Goal: Task Accomplishment & Management: Use online tool/utility

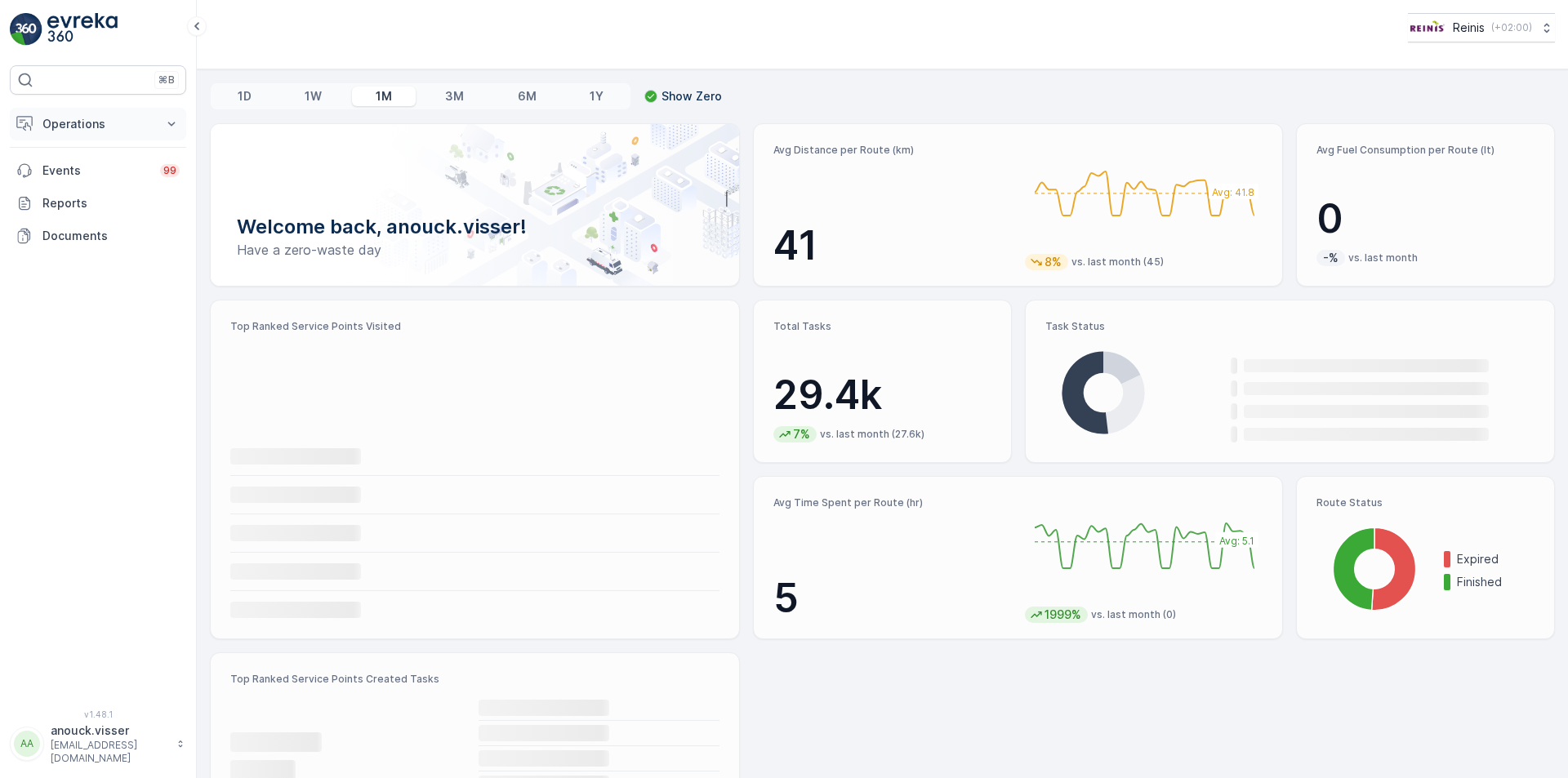
click at [156, 125] on button "Operations" at bounding box center [98, 124] width 177 height 33
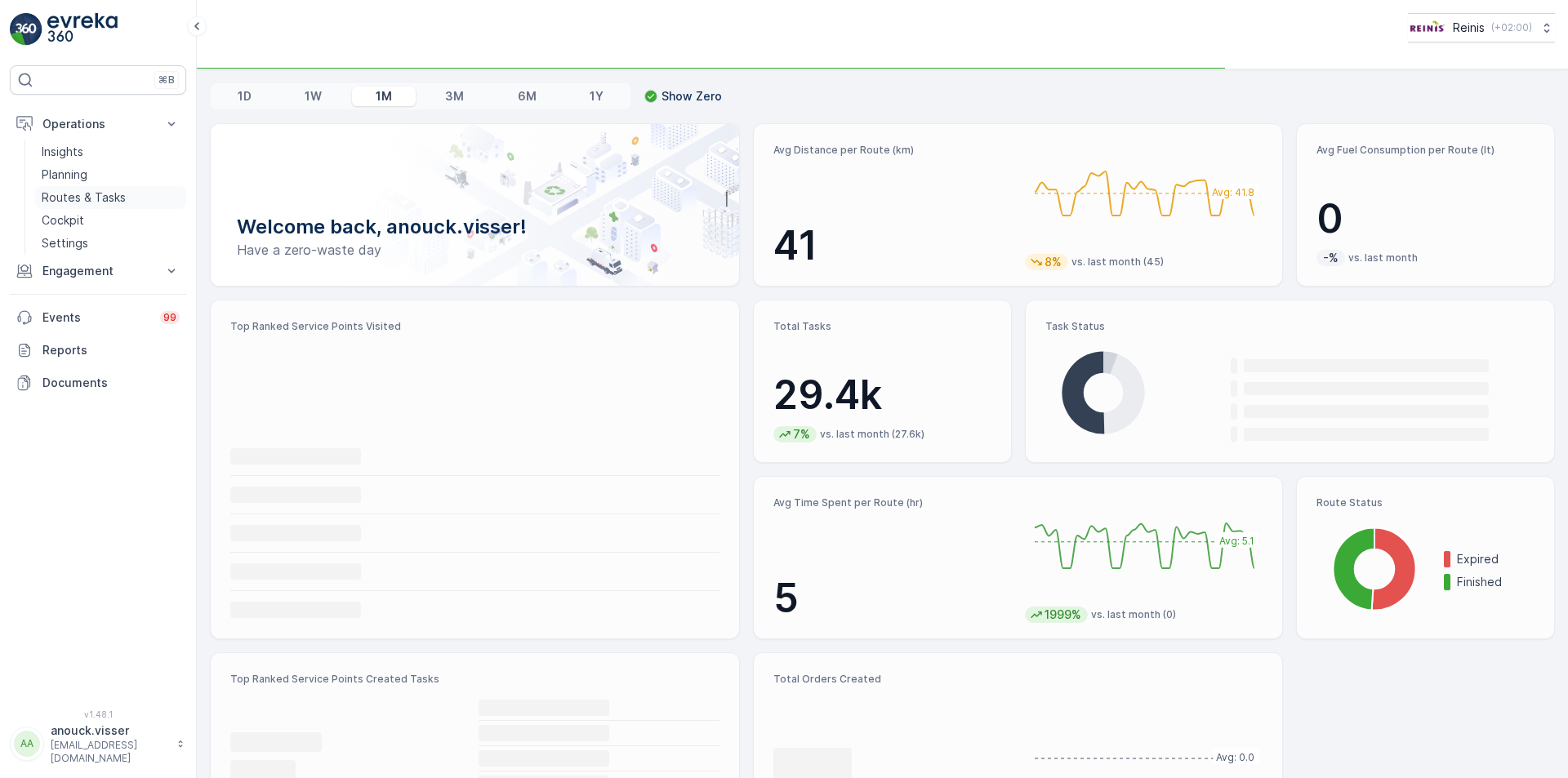
click at [78, 196] on p "Routes & Tasks" at bounding box center [83, 198] width 84 height 16
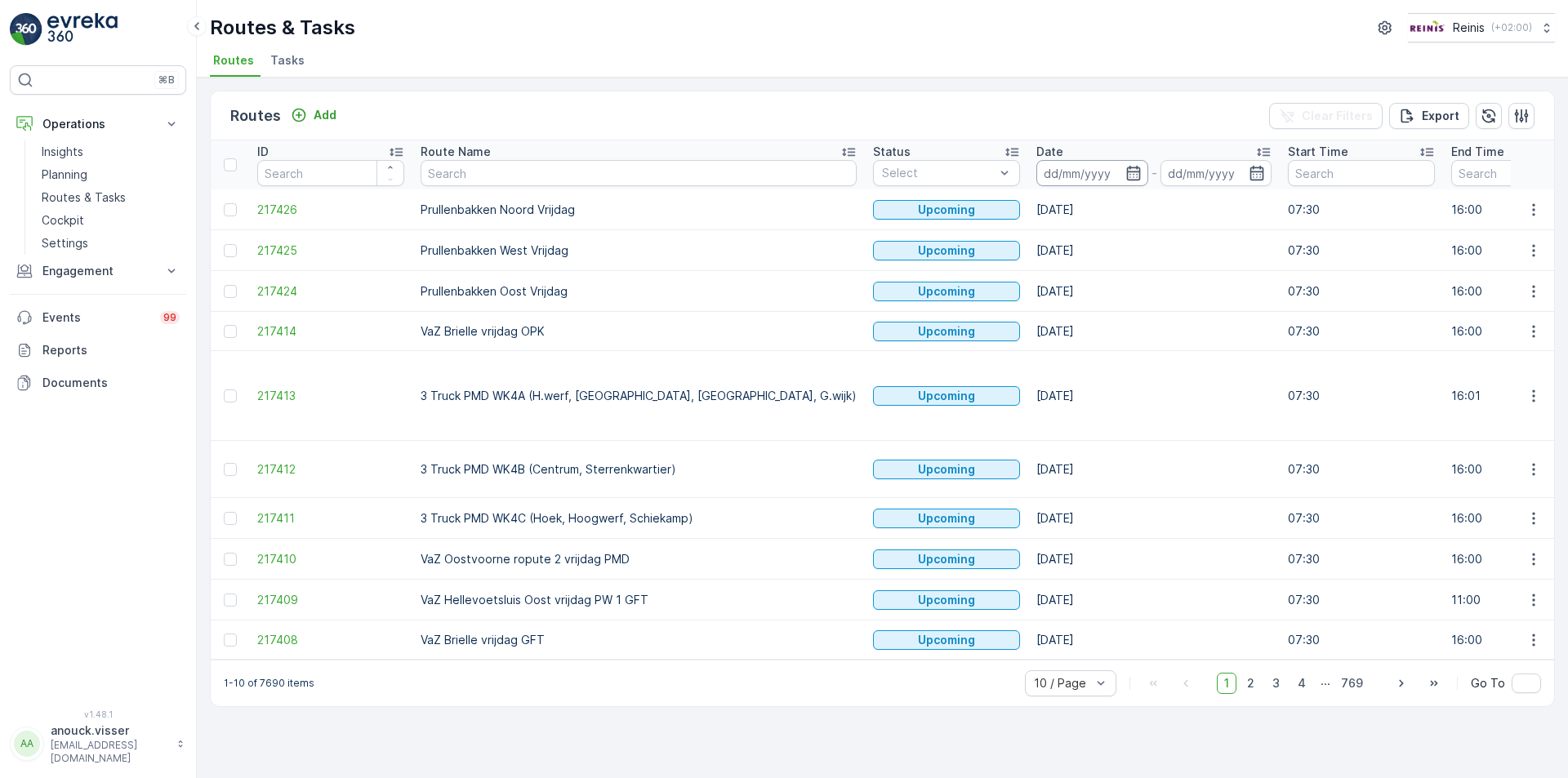
drag, startPoint x: 979, startPoint y: 169, endPoint x: 968, endPoint y: 175, distance: 12.5
click at [1036, 170] on input at bounding box center [1091, 173] width 112 height 26
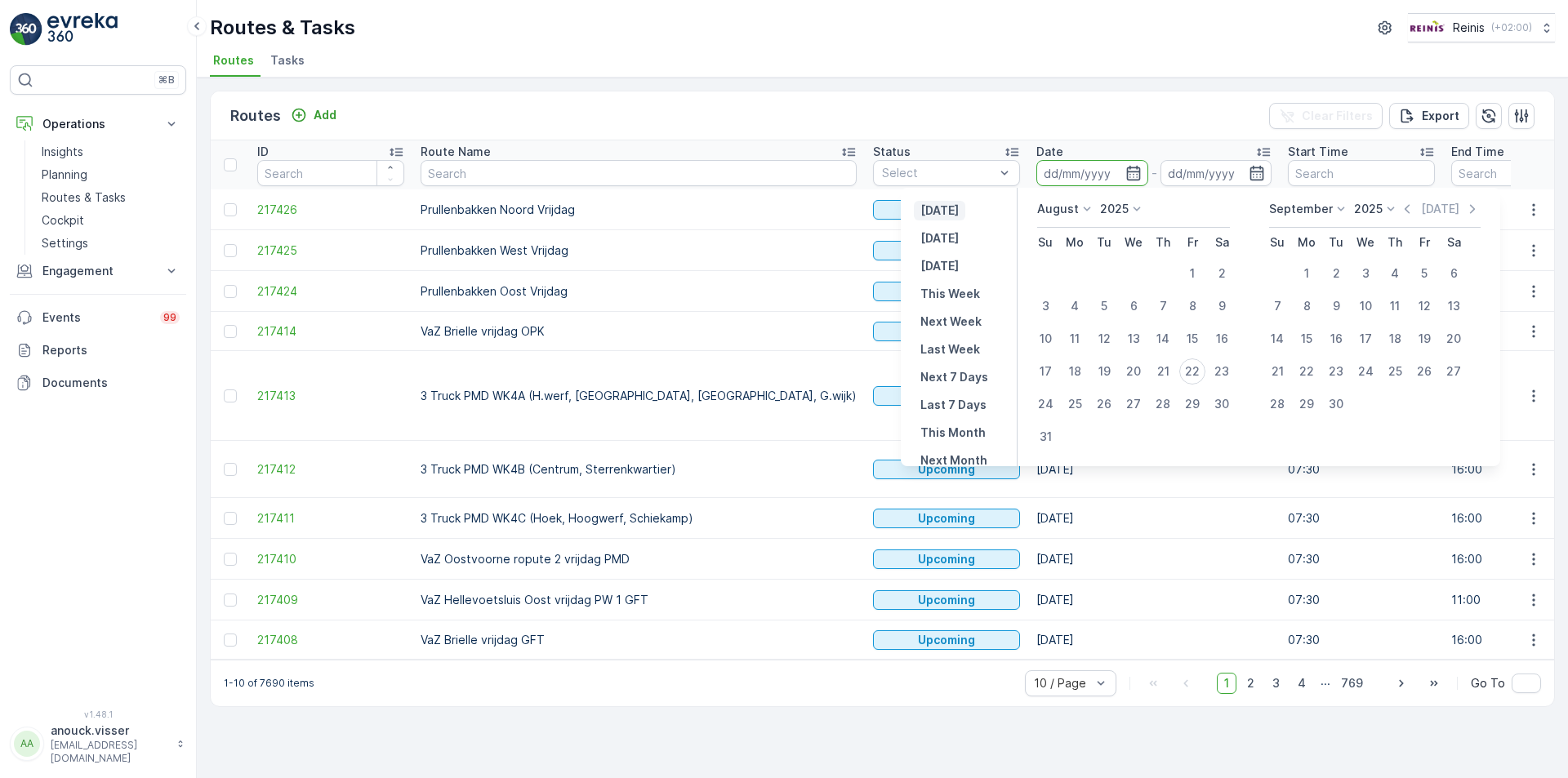
click at [946, 213] on p "[DATE]" at bounding box center [939, 211] width 38 height 16
type input "[DATE]"
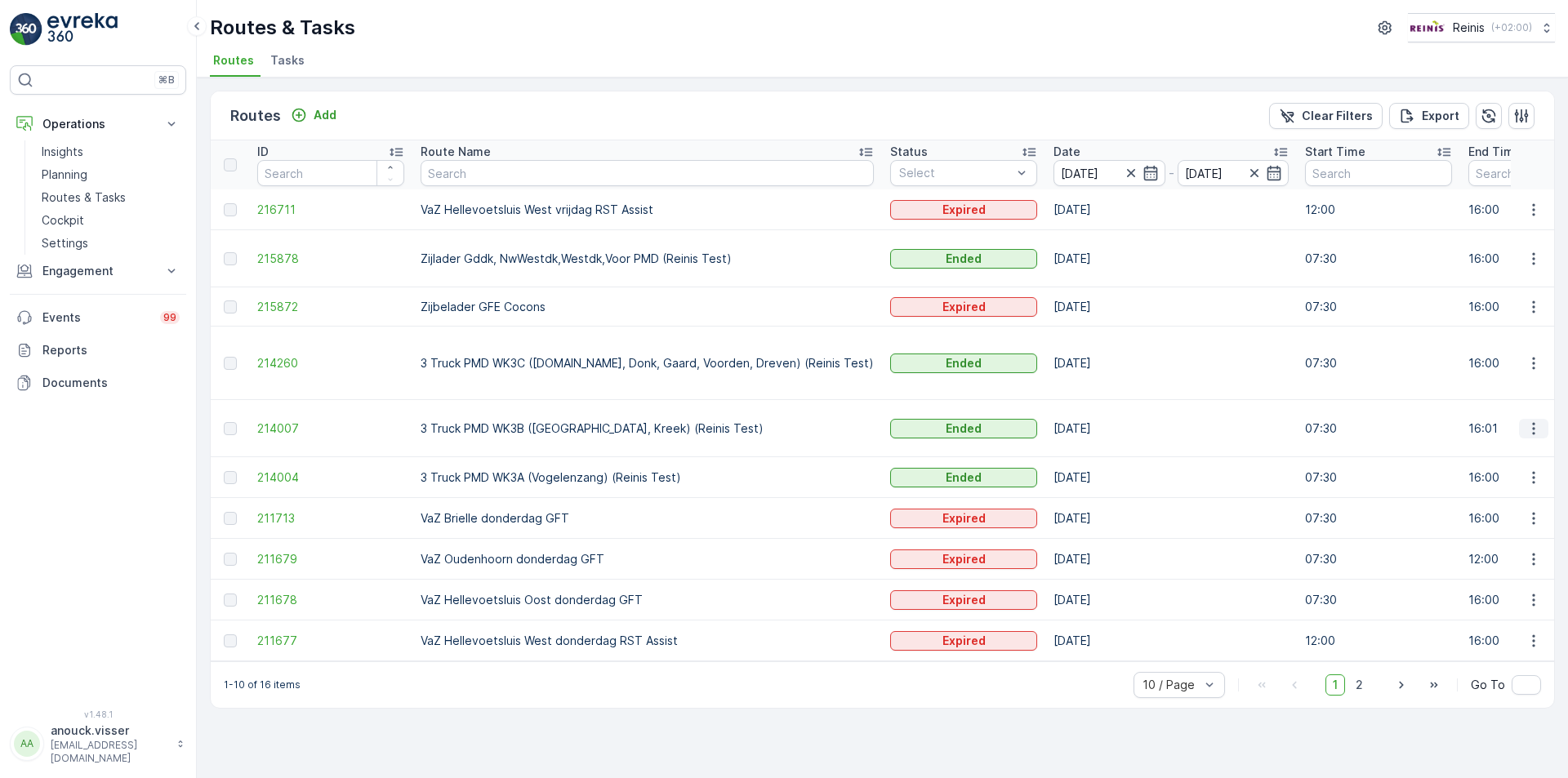
click at [1527, 420] on icon "button" at bounding box center [1534, 428] width 16 height 16
click at [1534, 440] on div "View Route Tracking" at bounding box center [1504, 451] width 126 height 23
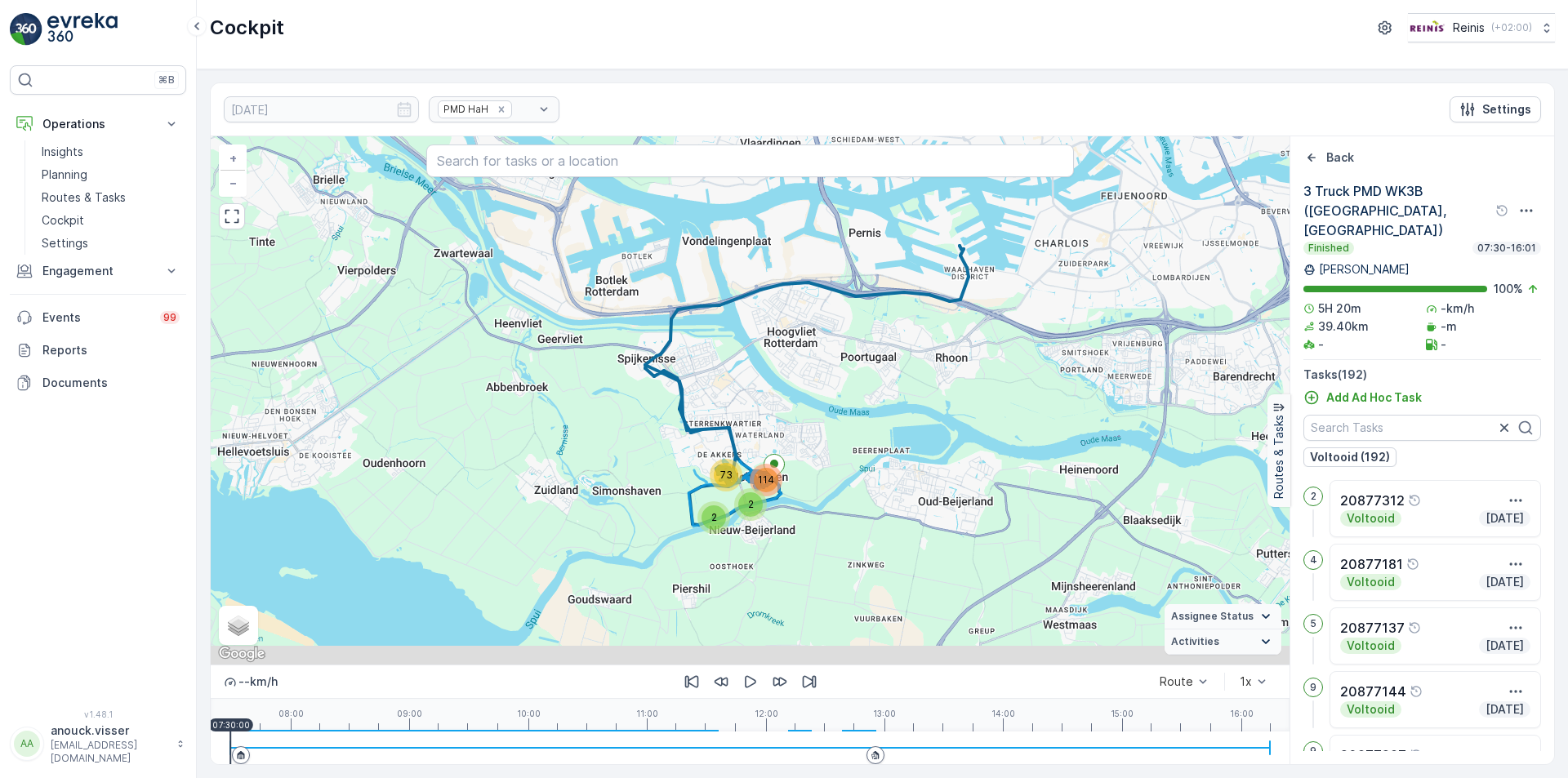
drag, startPoint x: 1083, startPoint y: 534, endPoint x: 900, endPoint y: 401, distance: 226.2
click at [921, 396] on div "2 2 73 114 + − Satellite Roadmap Terrain Hybrid Leaflet Keyboard shortcuts Map …" at bounding box center [750, 400] width 1078 height 528
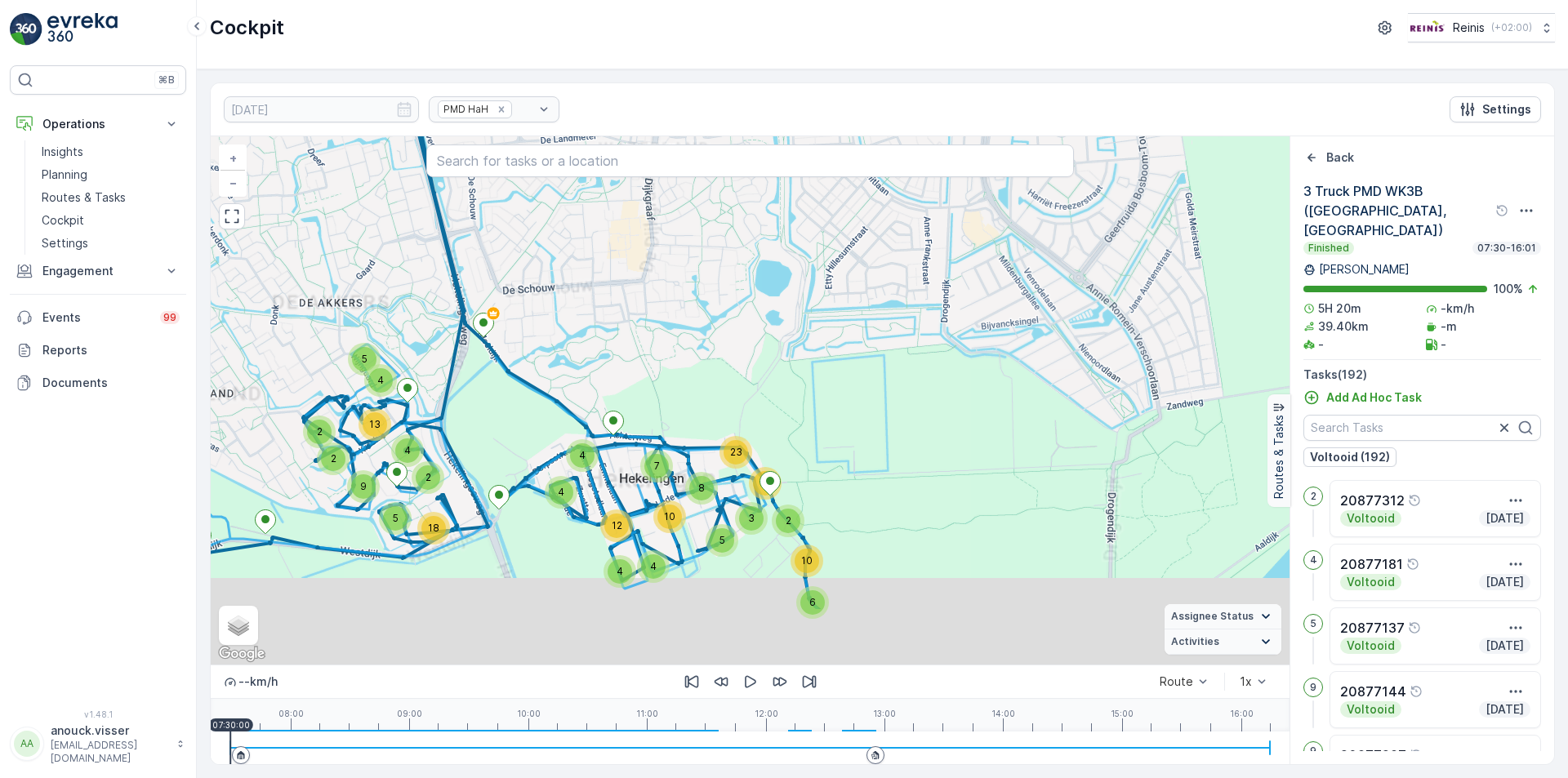
drag, startPoint x: 726, startPoint y: 509, endPoint x: 818, endPoint y: 329, distance: 202.1
click at [818, 329] on div "2 5 5 2 18 4 2 2 4 13 9 4 4 4 8 5 4 10 12 7 10 6 2 3 23 11 + − Satellite Roadma…" at bounding box center [750, 400] width 1078 height 528
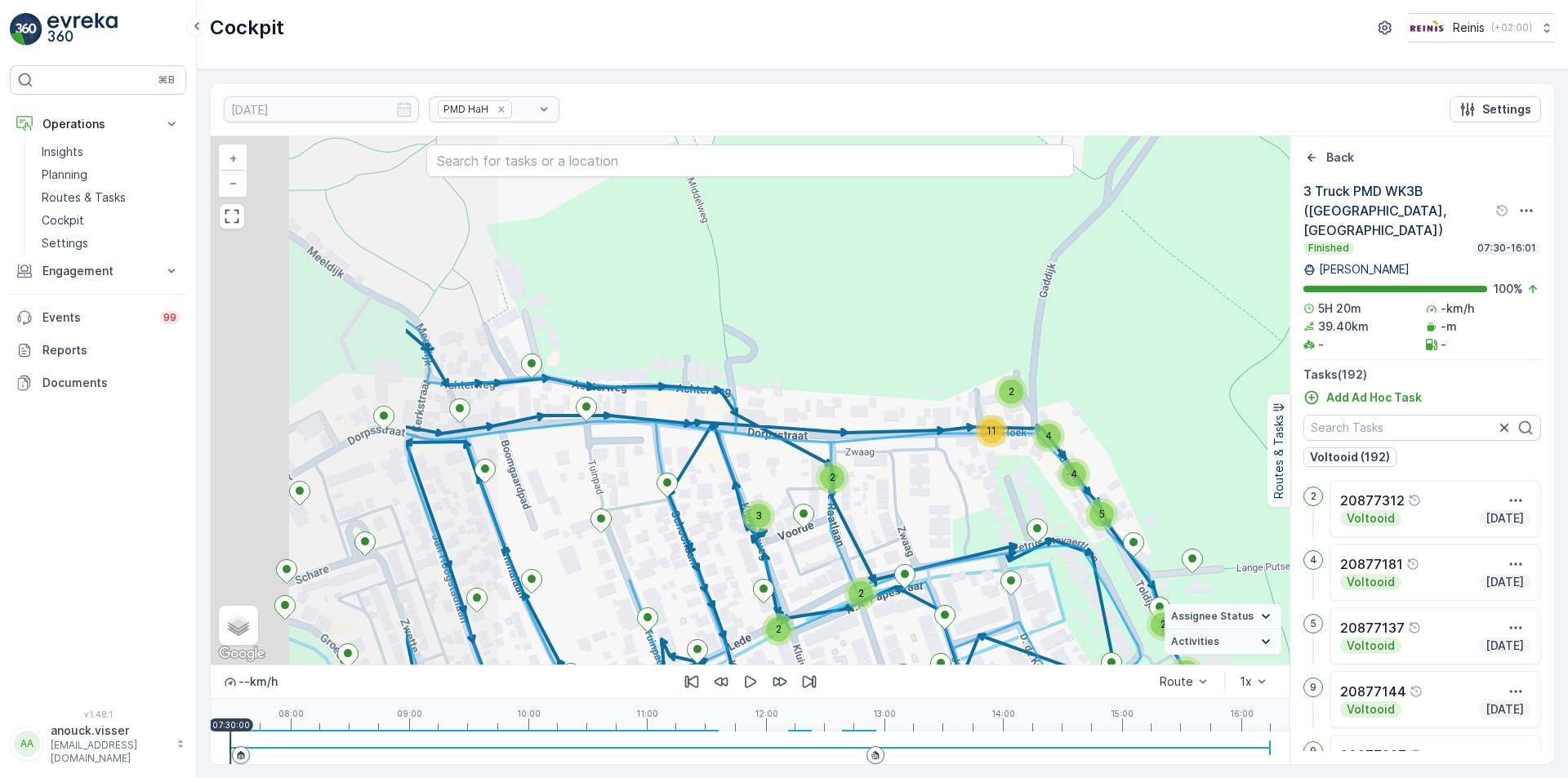
drag, startPoint x: 653, startPoint y: 403, endPoint x: 956, endPoint y: 497, distance: 317.2
click at [956, 497] on div "2 2 2 2 6 4 2 2 2 2 2 2 2 2 2 2 2 2 3 3 3 4 3 2 3 2 4 4 2 11 5 2 2 + − Satellit…" at bounding box center [750, 400] width 1078 height 528
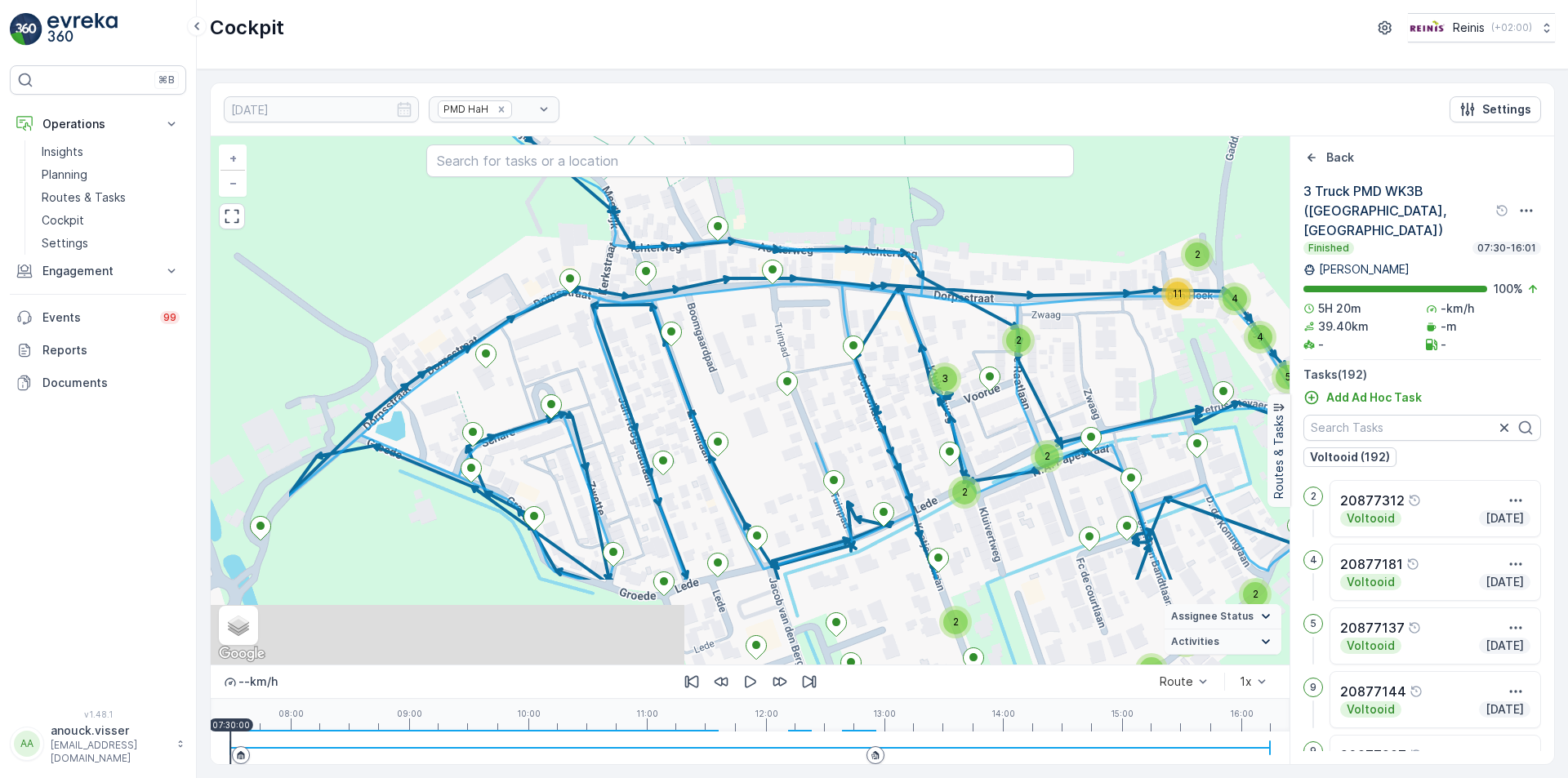
drag, startPoint x: 671, startPoint y: 490, endPoint x: 706, endPoint y: 329, distance: 164.8
click at [706, 329] on div "2 2 2 2 6 4 2 2 2 2 2 2 2 2 2 2 2 2 3 3 3 4 3 2 3 2 4 4 2 11 5 2 2 + − Satellit…" at bounding box center [750, 400] width 1078 height 528
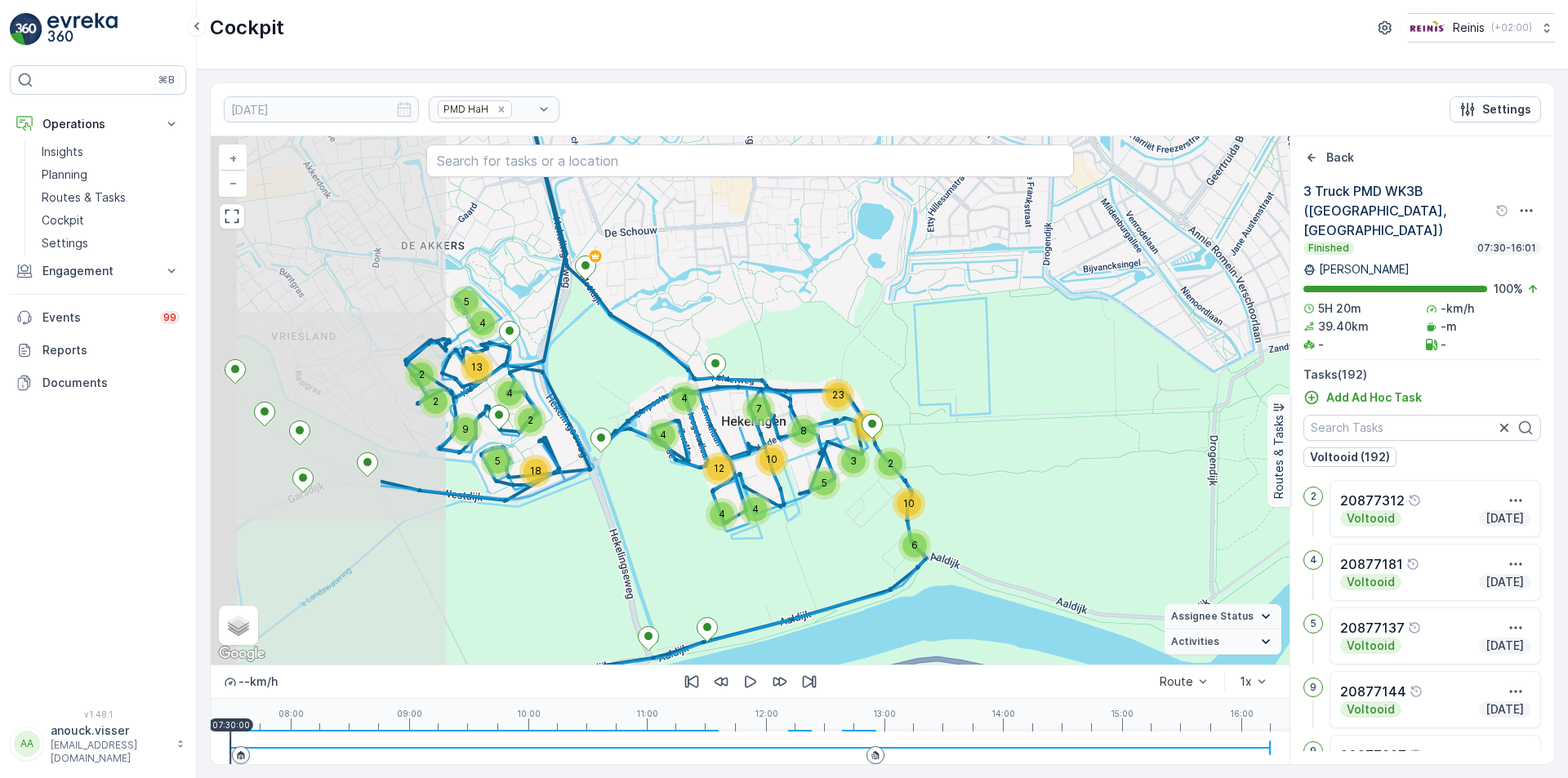
drag, startPoint x: 351, startPoint y: 525, endPoint x: 629, endPoint y: 529, distance: 278.0
click at [629, 529] on div "2 5 5 2 18 4 2 2 4 13 9 4 4 4 8 5 4 10 12 7 10 6 2 3 23 11 + − Satellite Roadma…" at bounding box center [750, 400] width 1078 height 528
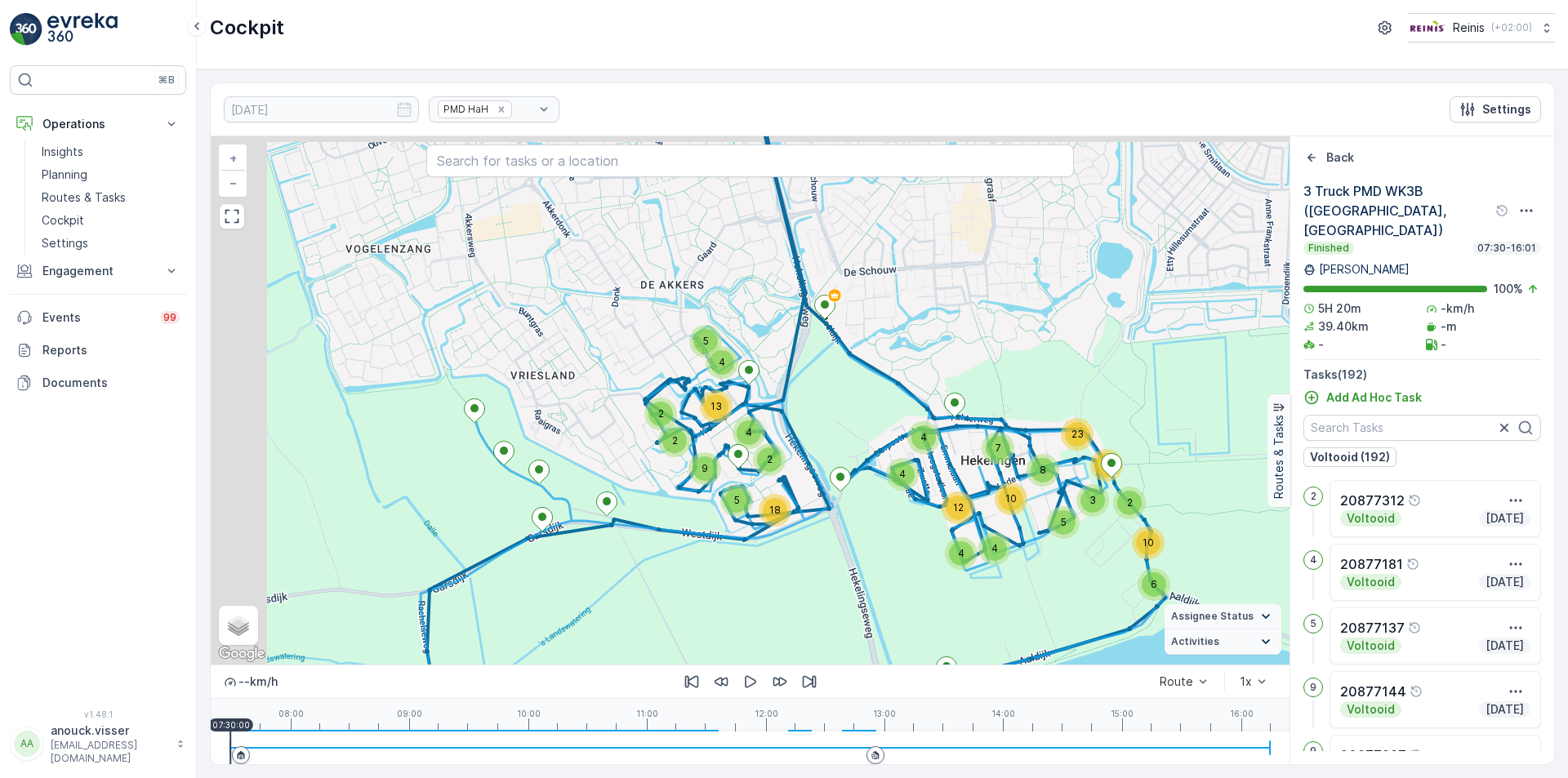
drag, startPoint x: 270, startPoint y: 514, endPoint x: 508, endPoint y: 553, distance: 241.2
click at [508, 553] on div "2 5 5 2 18 4 2 2 4 13 9 4 4 4 8 5 4 10 12 7 10 6 2 3 23 11 + − Satellite Roadma…" at bounding box center [750, 400] width 1078 height 528
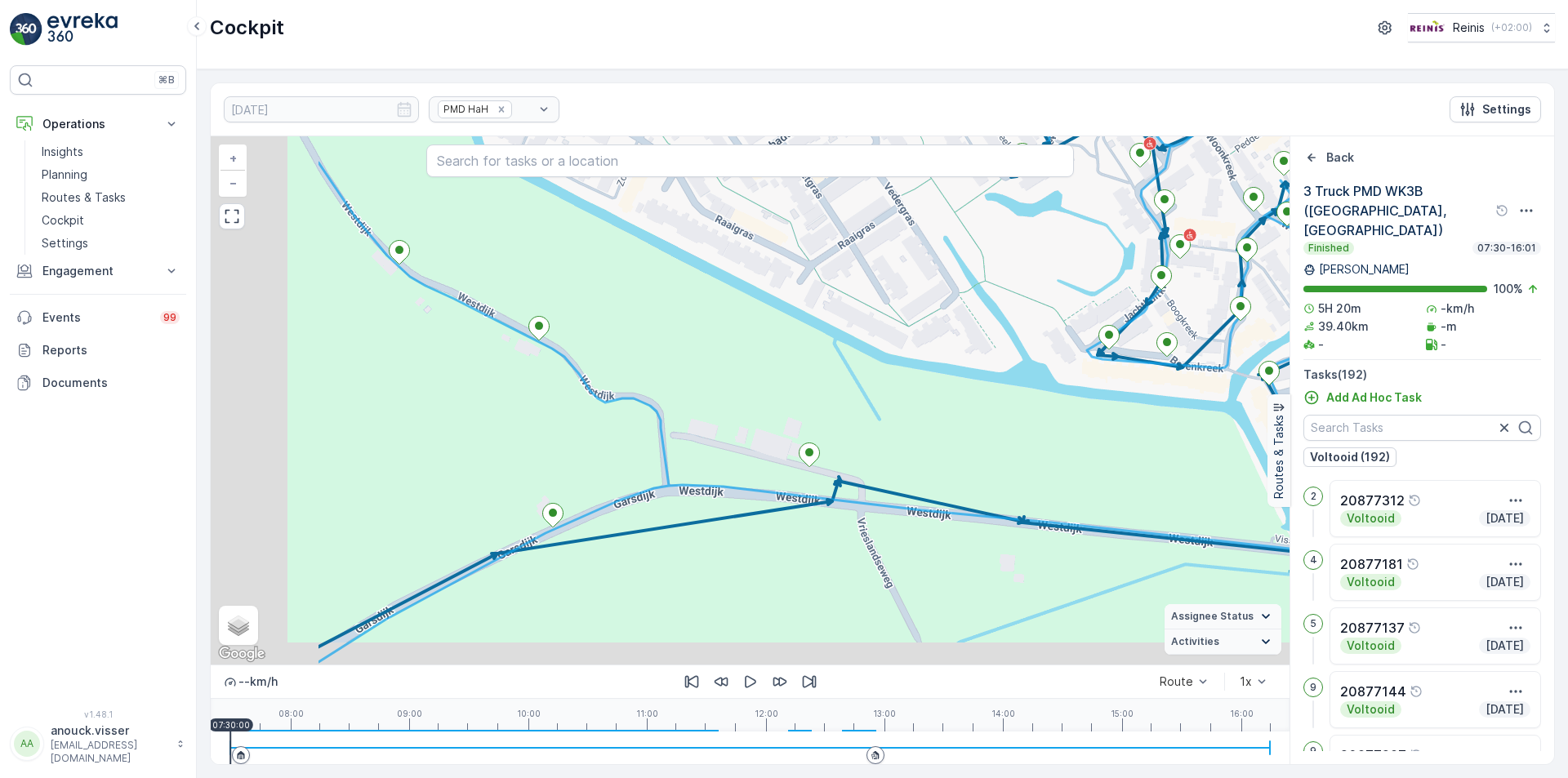
drag, startPoint x: 532, startPoint y: 464, endPoint x: 755, endPoint y: 416, distance: 228.1
click at [755, 416] on div "2 2 2 2 6 4 2 2 2 2 2 2 2 2 2 2 2 2 3 3 3 4 3 2 3 2 4 4 2 11 5 2 2 + − Satellit…" at bounding box center [750, 400] width 1078 height 528
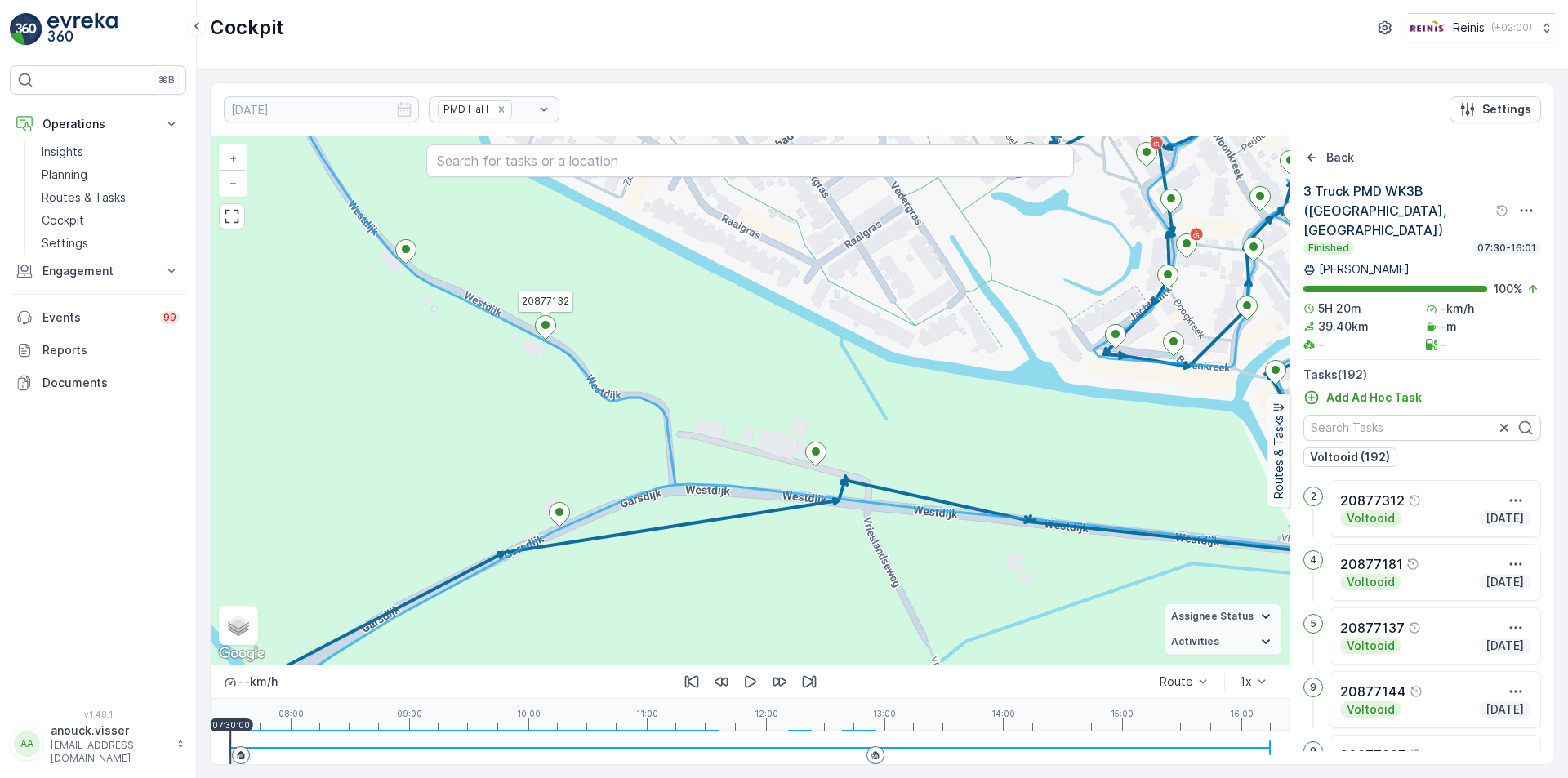
click at [552, 328] on icon at bounding box center [545, 328] width 20 height 24
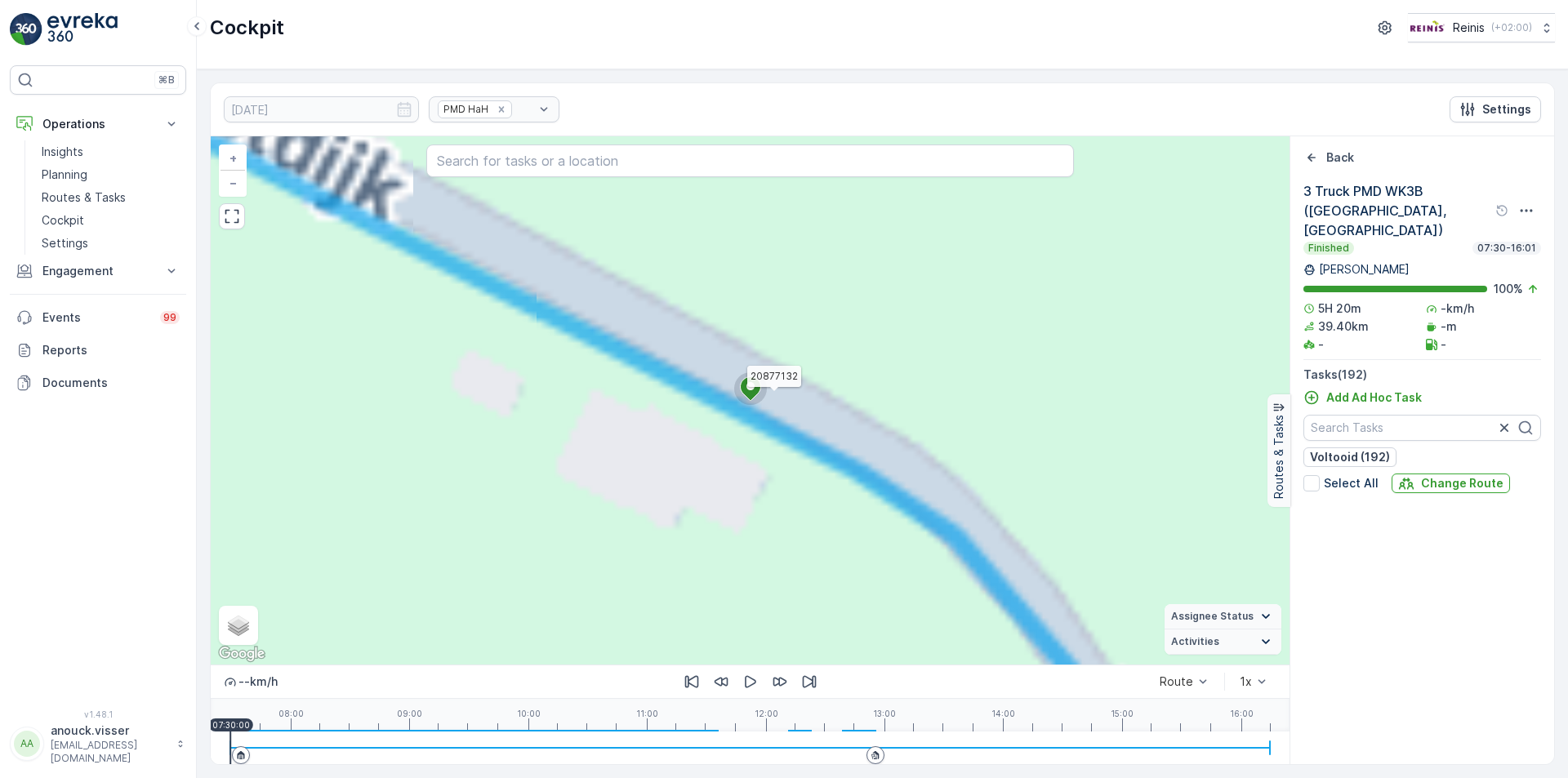
scroll to position [11933, 0]
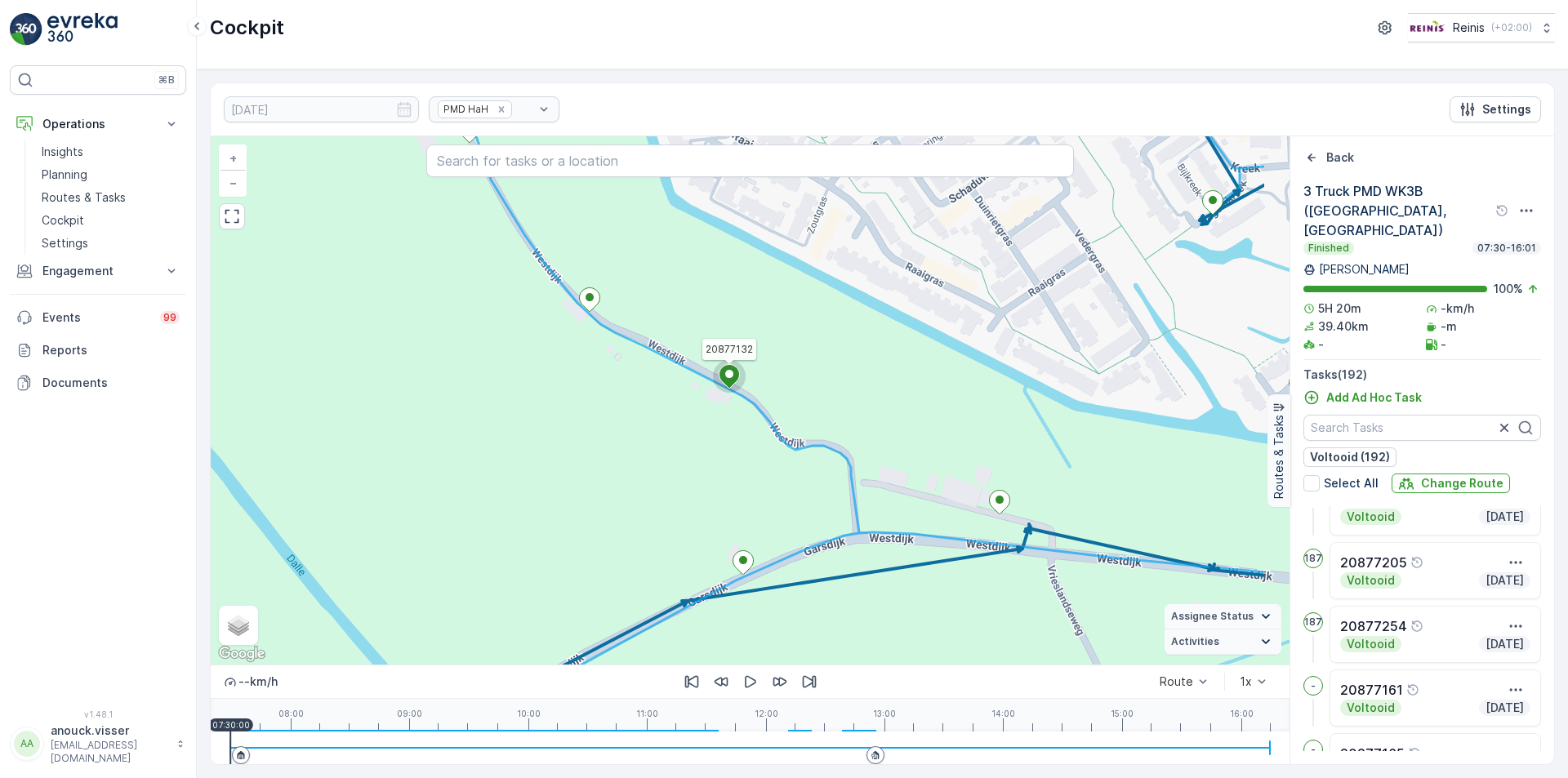
drag, startPoint x: 1068, startPoint y: 503, endPoint x: 914, endPoint y: 461, distance: 159.6
click at [876, 436] on div "2 2 2 2 6 4 2 2 2 2 2 2 2 2 2 2 2 2 3 3 3 4 3 2 3 2 4 4 2 11 5 2 2 20877132 + −…" at bounding box center [750, 400] width 1078 height 528
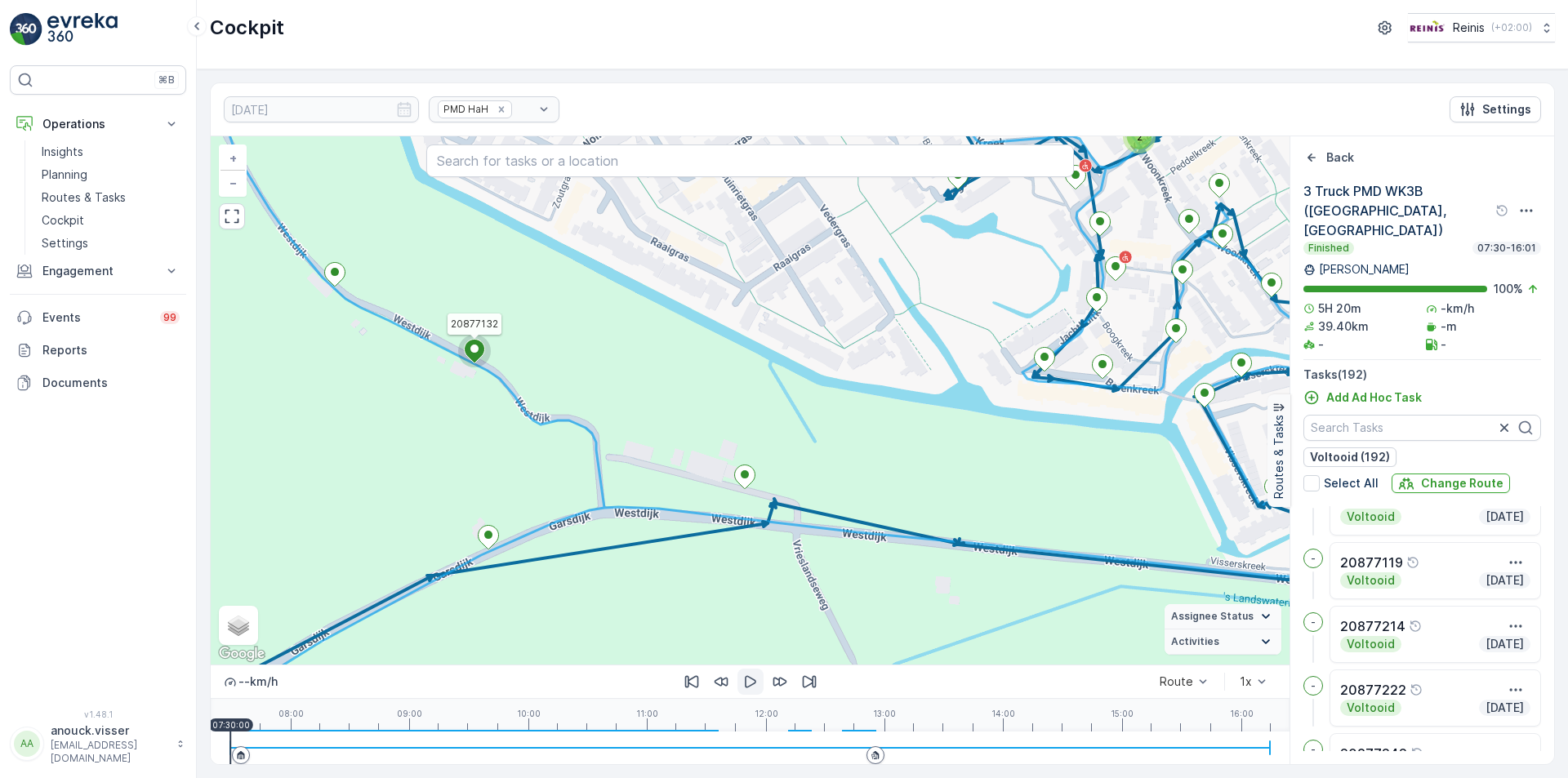
click at [749, 684] on icon "button" at bounding box center [750, 682] width 16 height 16
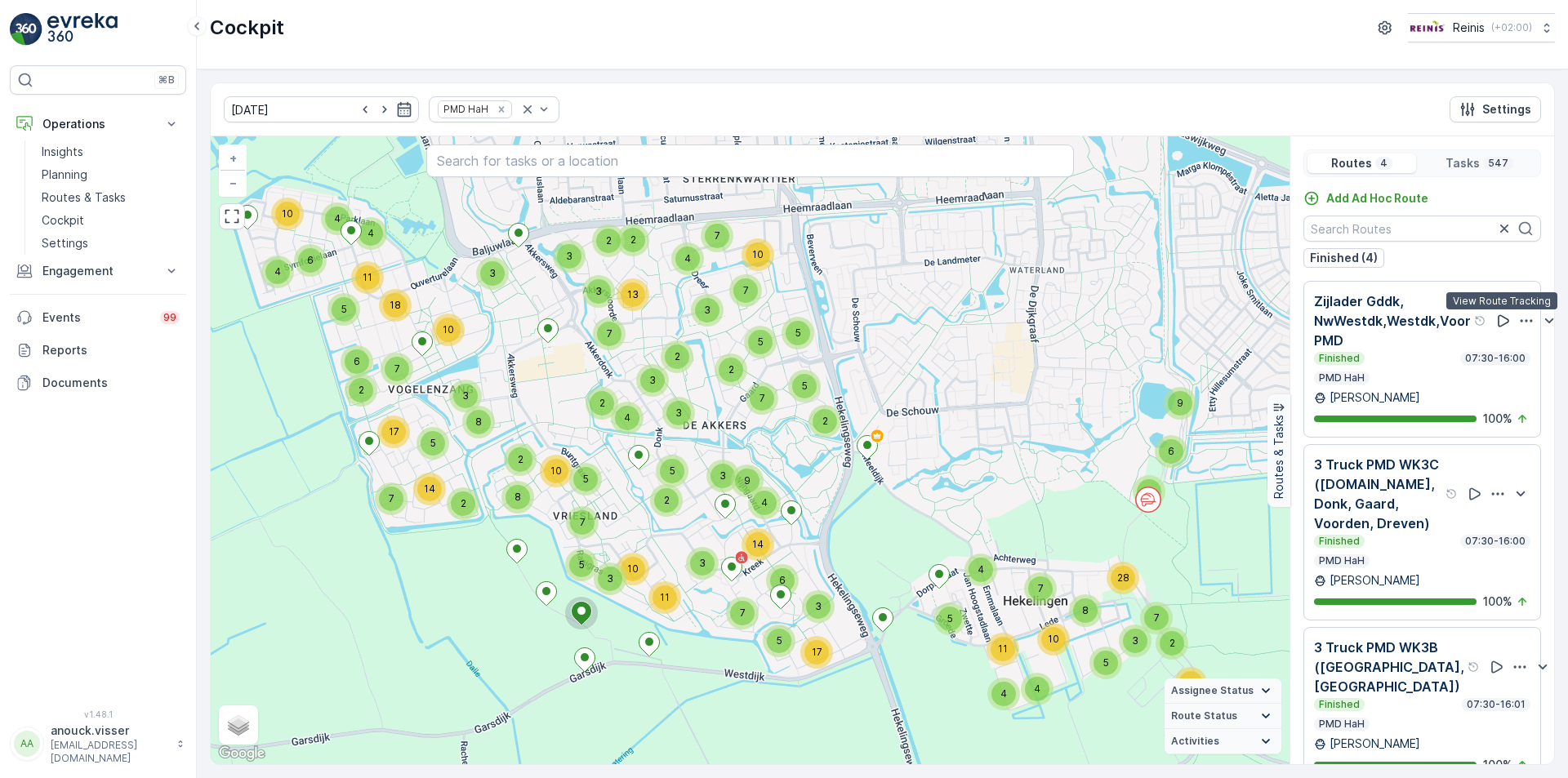
click at [1499, 320] on icon at bounding box center [1503, 321] width 16 height 16
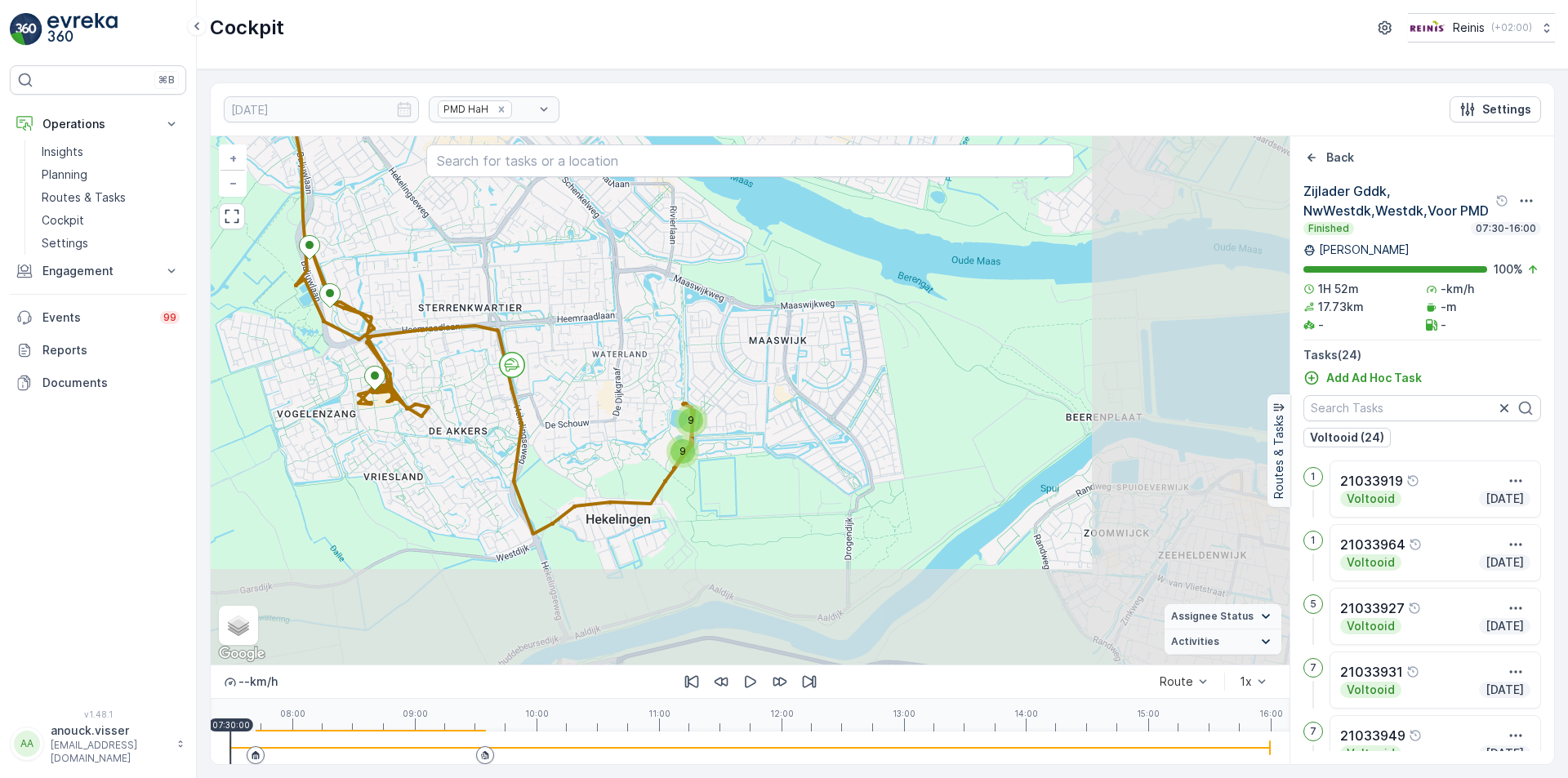
drag, startPoint x: 997, startPoint y: 554, endPoint x: 748, endPoint y: 377, distance: 305.5
click at [748, 377] on div "9 9 + − Satellite Roadmap Terrain Hybrid Leaflet Keyboard shortcuts Map Data Ma…" at bounding box center [750, 400] width 1078 height 528
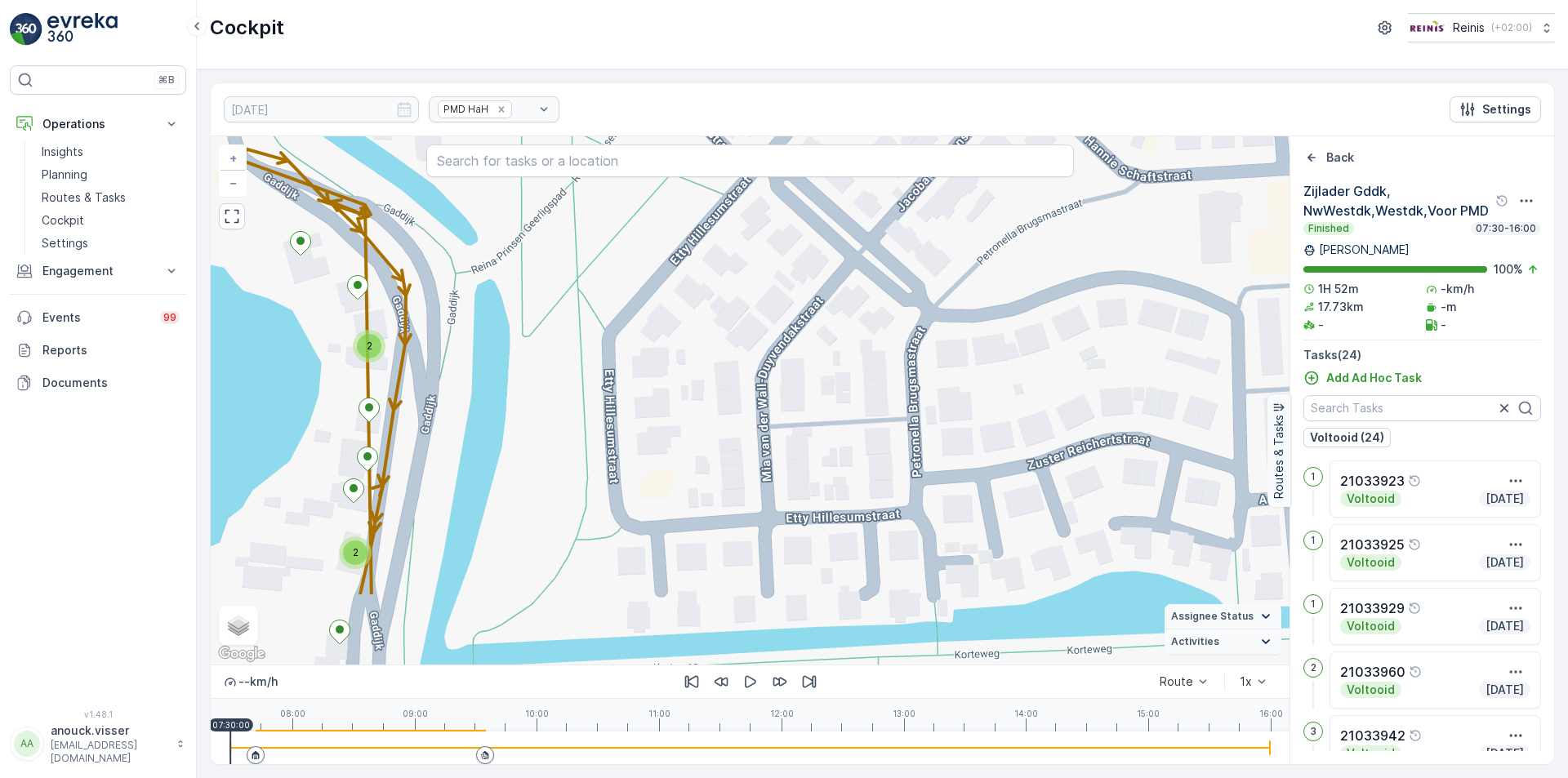
drag, startPoint x: 549, startPoint y: 454, endPoint x: 518, endPoint y: 330, distance: 127.8
click at [518, 330] on div "2 2 2 + − Satellite Roadmap Terrain Hybrid Leaflet Keyboard shortcuts Map Data …" at bounding box center [750, 400] width 1078 height 528
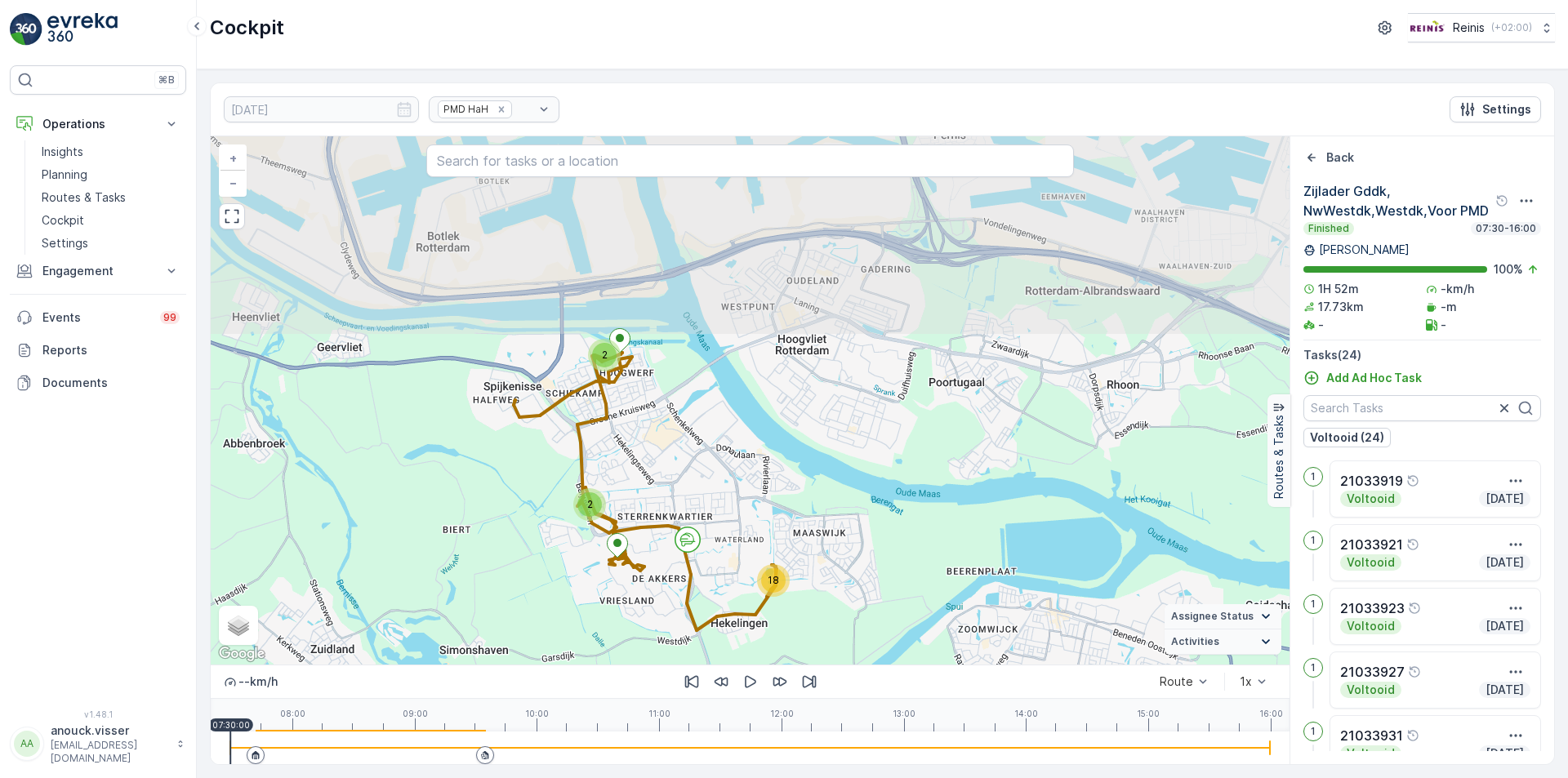
drag, startPoint x: 737, startPoint y: 539, endPoint x: 750, endPoint y: 565, distance: 29.1
click at [750, 565] on div "2 2 18 + − Satellite Roadmap Terrain Hybrid Leaflet Keyboard shortcuts Map Data…" at bounding box center [750, 400] width 1078 height 528
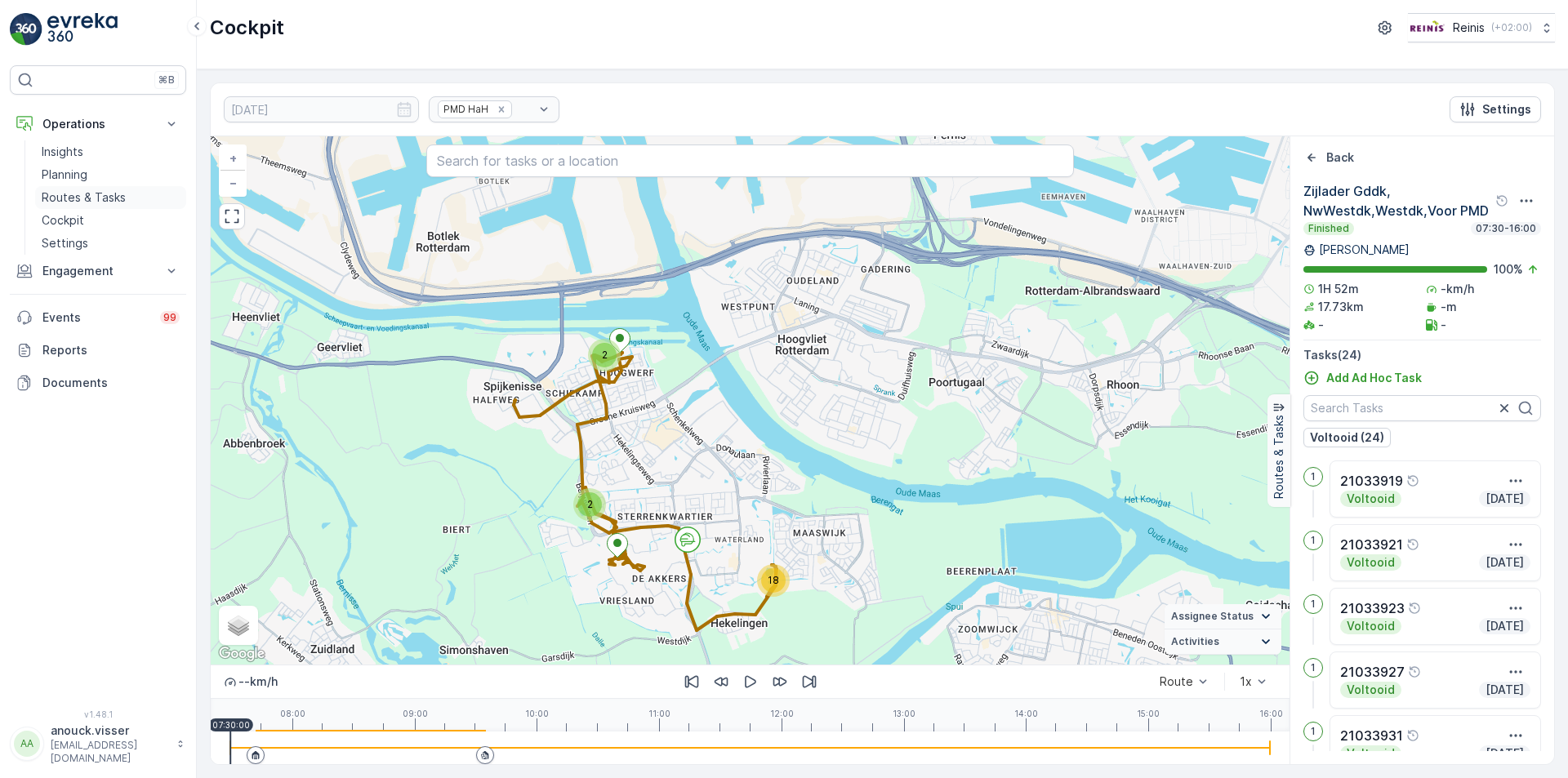
click at [93, 190] on p "Routes & Tasks" at bounding box center [83, 198] width 84 height 16
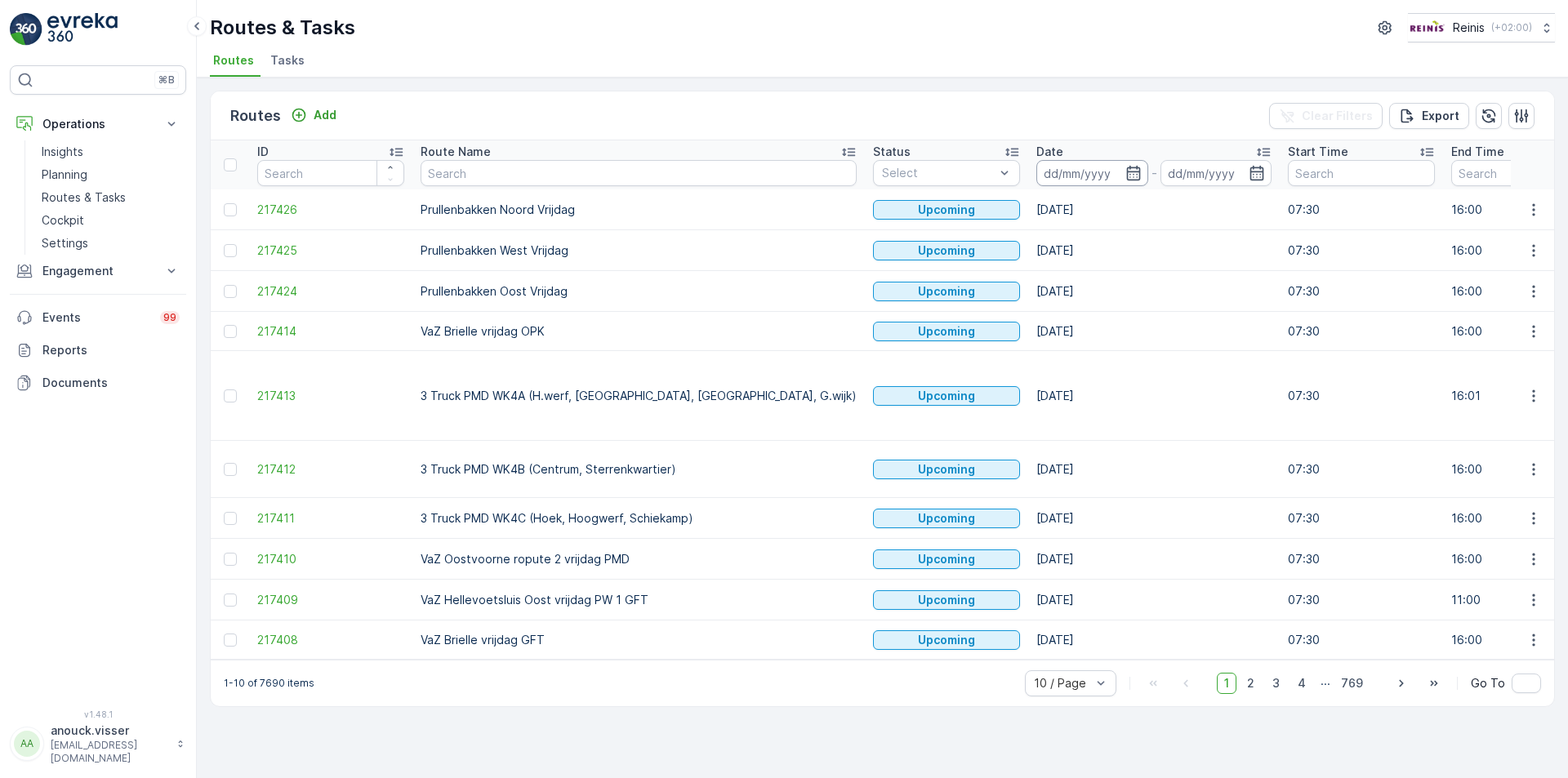
click at [1036, 173] on input at bounding box center [1091, 173] width 112 height 26
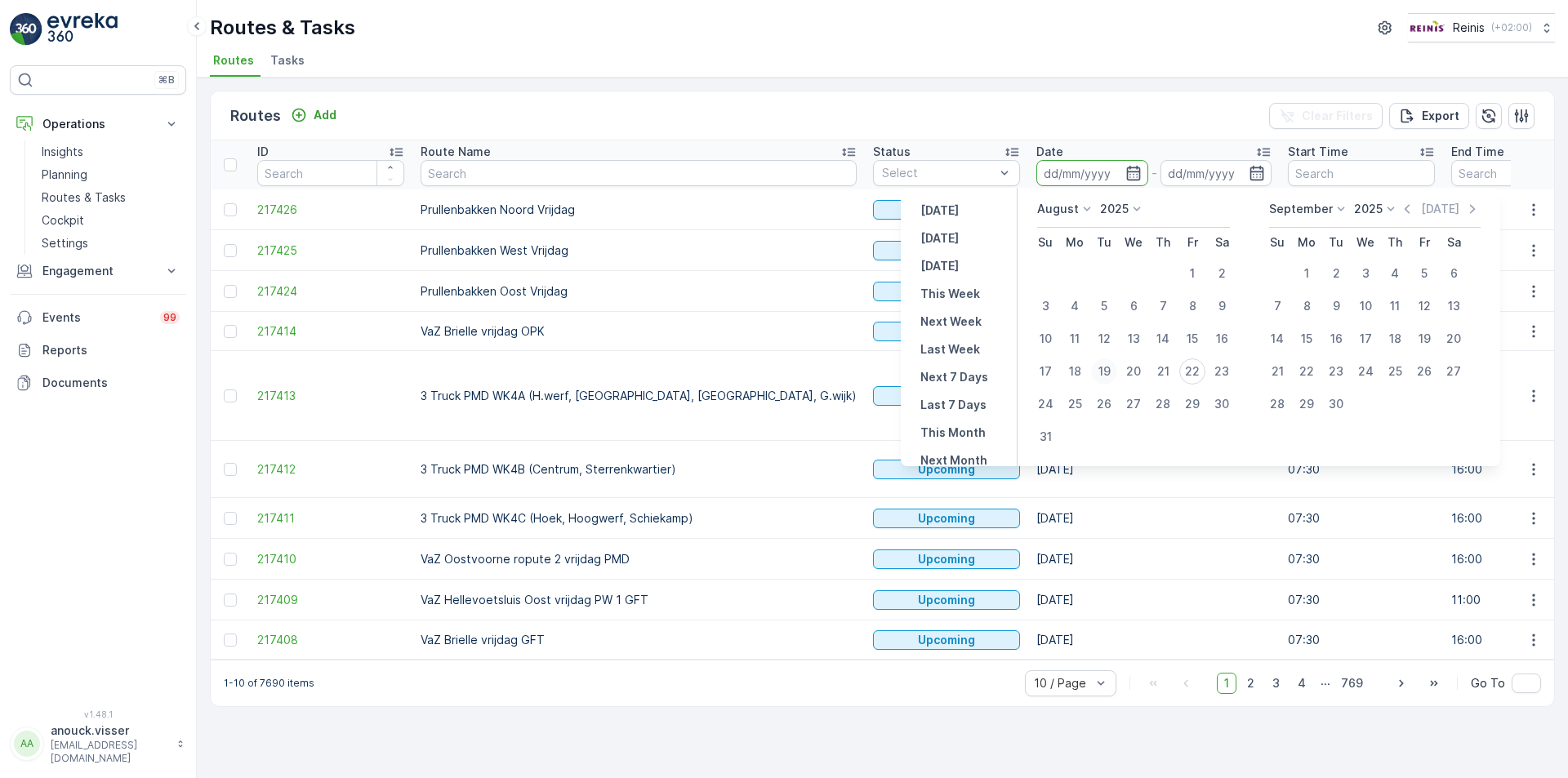
click at [1105, 366] on div "19" at bounding box center [1104, 371] width 26 height 26
type input "19.08.2025"
click at [1105, 366] on div "19" at bounding box center [1104, 371] width 26 height 26
type input "19.08.2025"
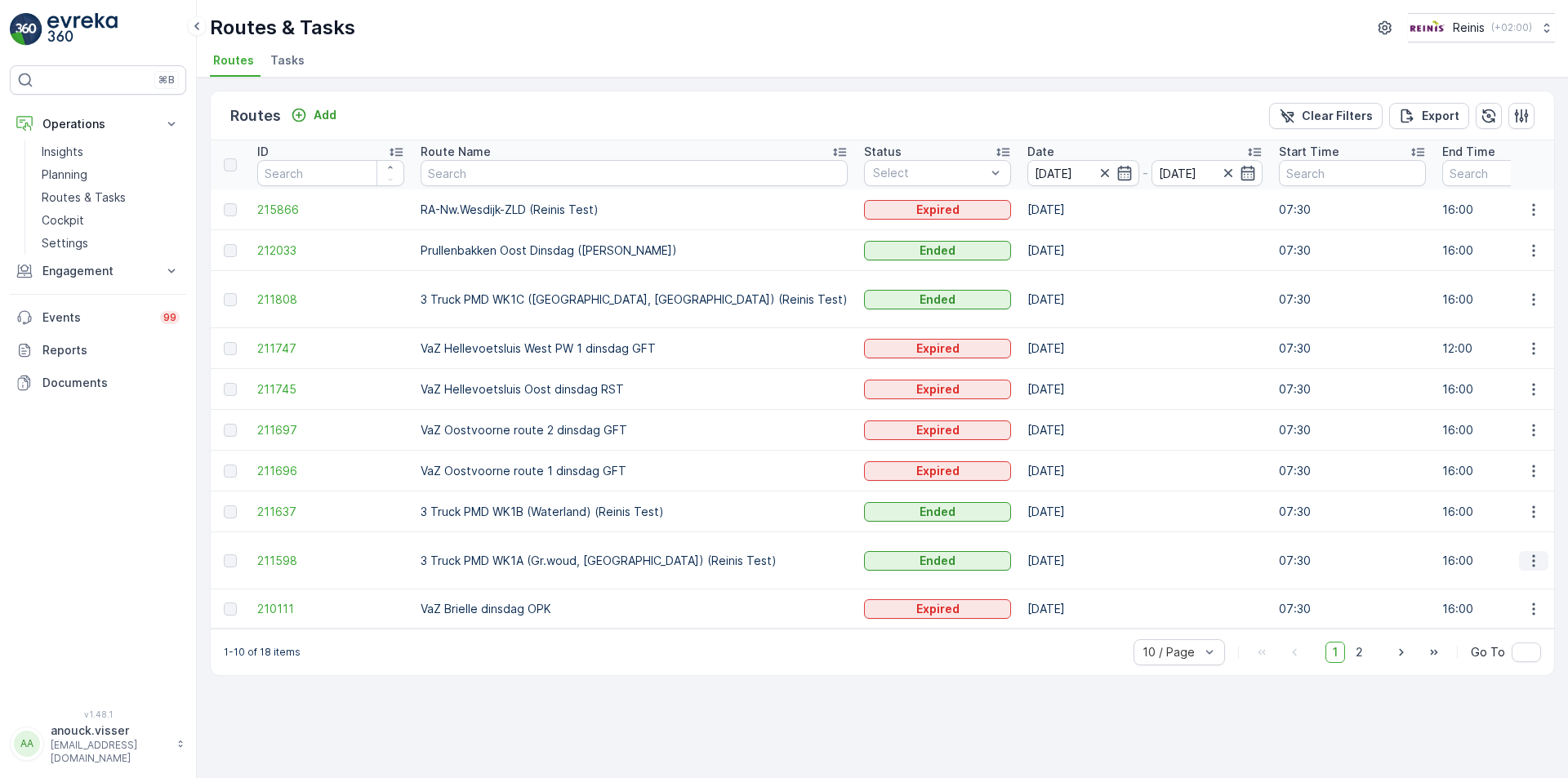
click at [1537, 566] on icon "button" at bounding box center [1534, 561] width 16 height 16
click at [1480, 587] on span "See More Details" at bounding box center [1495, 584] width 95 height 16
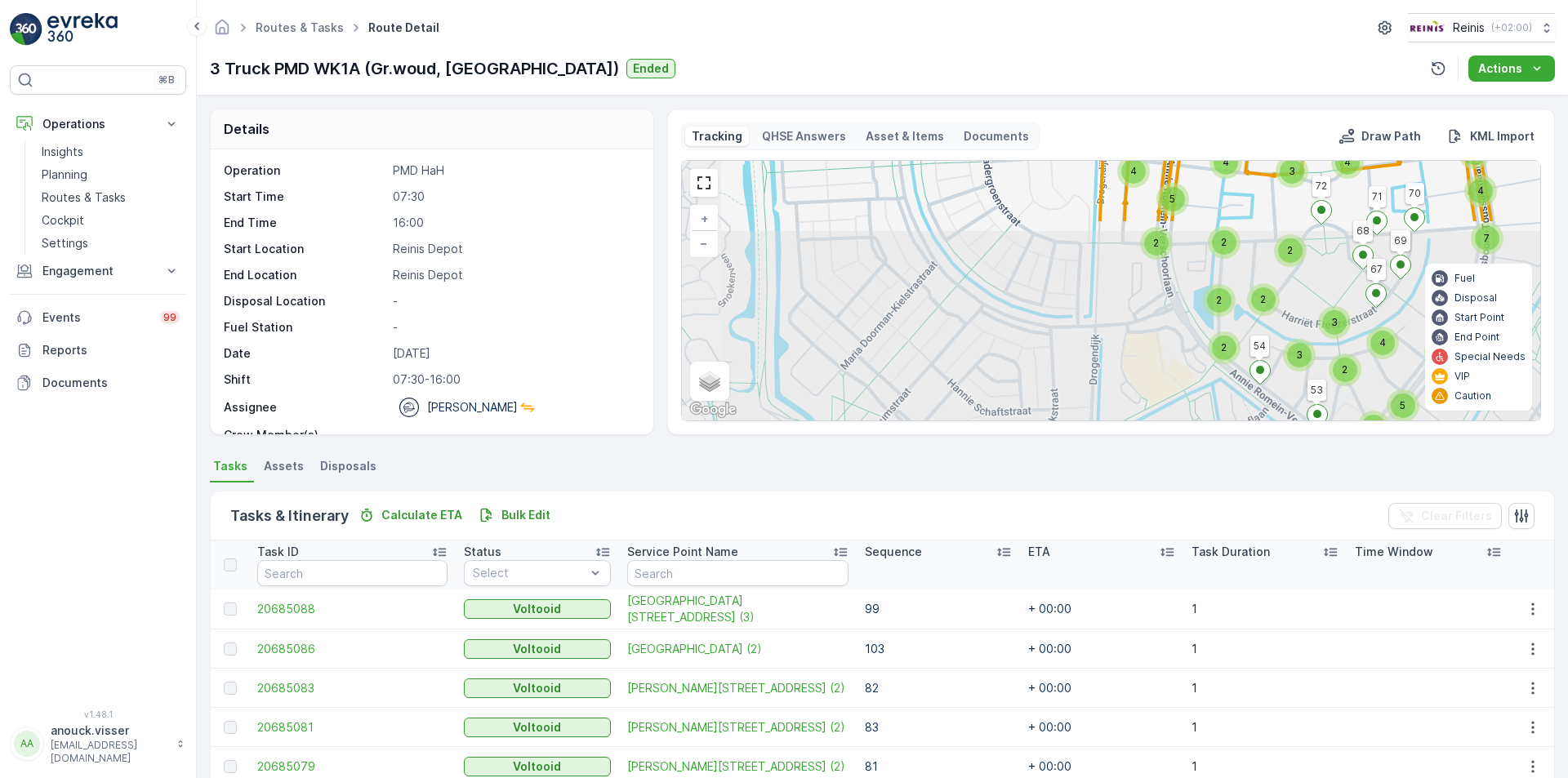
drag, startPoint x: 1086, startPoint y: 389, endPoint x: 1130, endPoint y: 164, distance: 229.3
click at [1130, 164] on div "4" at bounding box center [1133, 172] width 25 height 25
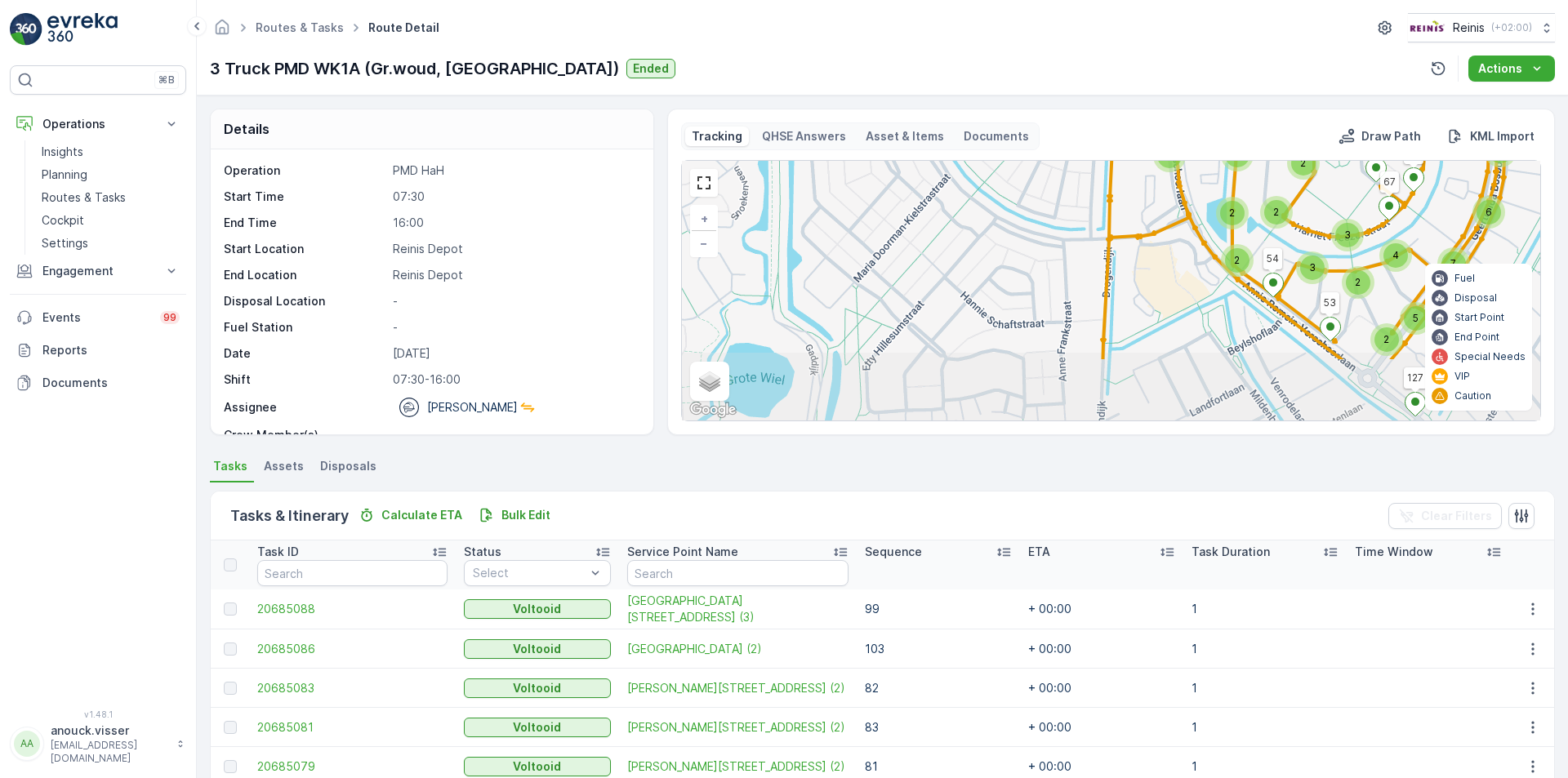
drag, startPoint x: 1114, startPoint y: 228, endPoint x: 1129, endPoint y: 167, distance: 62.8
click at [1129, 167] on div "4 2 3 3 2 2 2 3 2 2 3 3 2 4 2 2 2 2 2 2 2 2 4 6 5 4 3 3 2 2 3 2 5 3 4 4 4 7 3 3…" at bounding box center [1111, 291] width 858 height 260
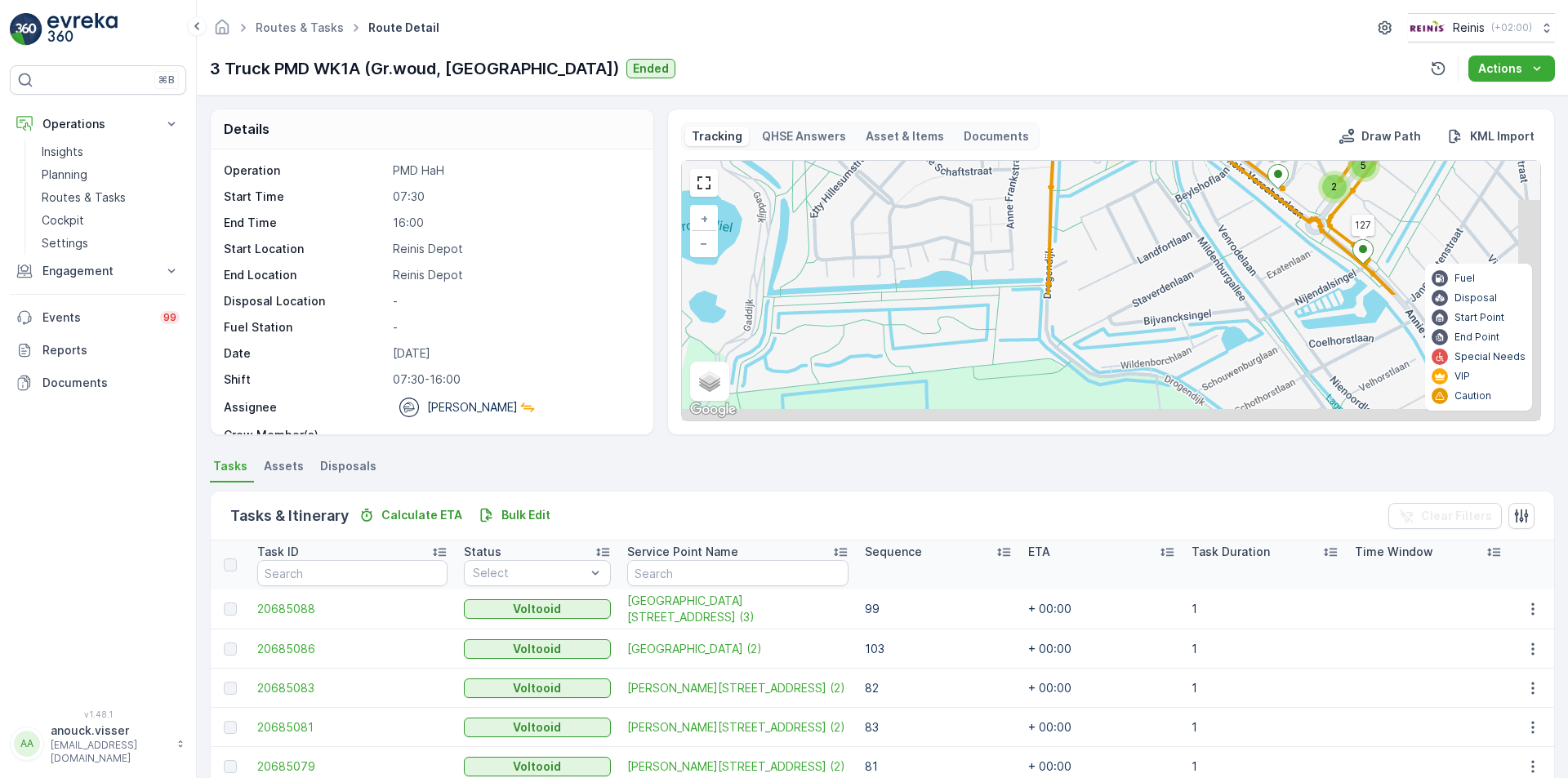
drag, startPoint x: 1159, startPoint y: 349, endPoint x: 1106, endPoint y: 190, distance: 167.6
click at [1106, 190] on div "4 2 3 3 2 2 2 3 2 2 3 3 2 4 2 2 2 2 2 2 2 2 4 6 5 4 3 3 2 2 3 2 5 3 4 4 4 7 3 3…" at bounding box center [1111, 291] width 858 height 260
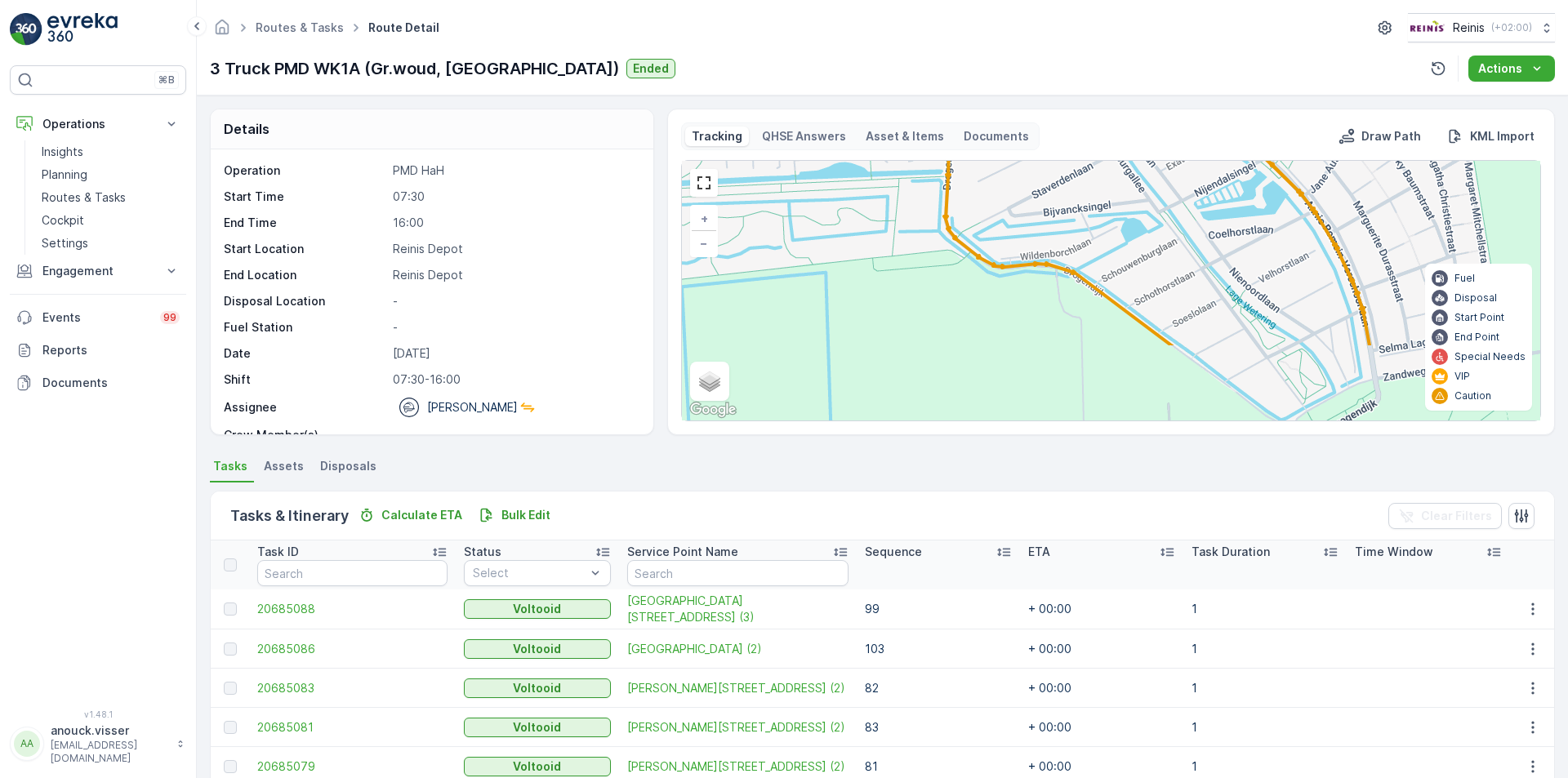
drag, startPoint x: 1226, startPoint y: 307, endPoint x: 1145, endPoint y: 227, distance: 113.8
click at [1145, 227] on div "4 2 3 3 2 2 2 3 2 2 3 3 2 4 2 2 2 2 2 2 2 2 4 6 5 4 3 3 2 2 3 2 5 3 4 4 4 7 3 3…" at bounding box center [1111, 291] width 858 height 260
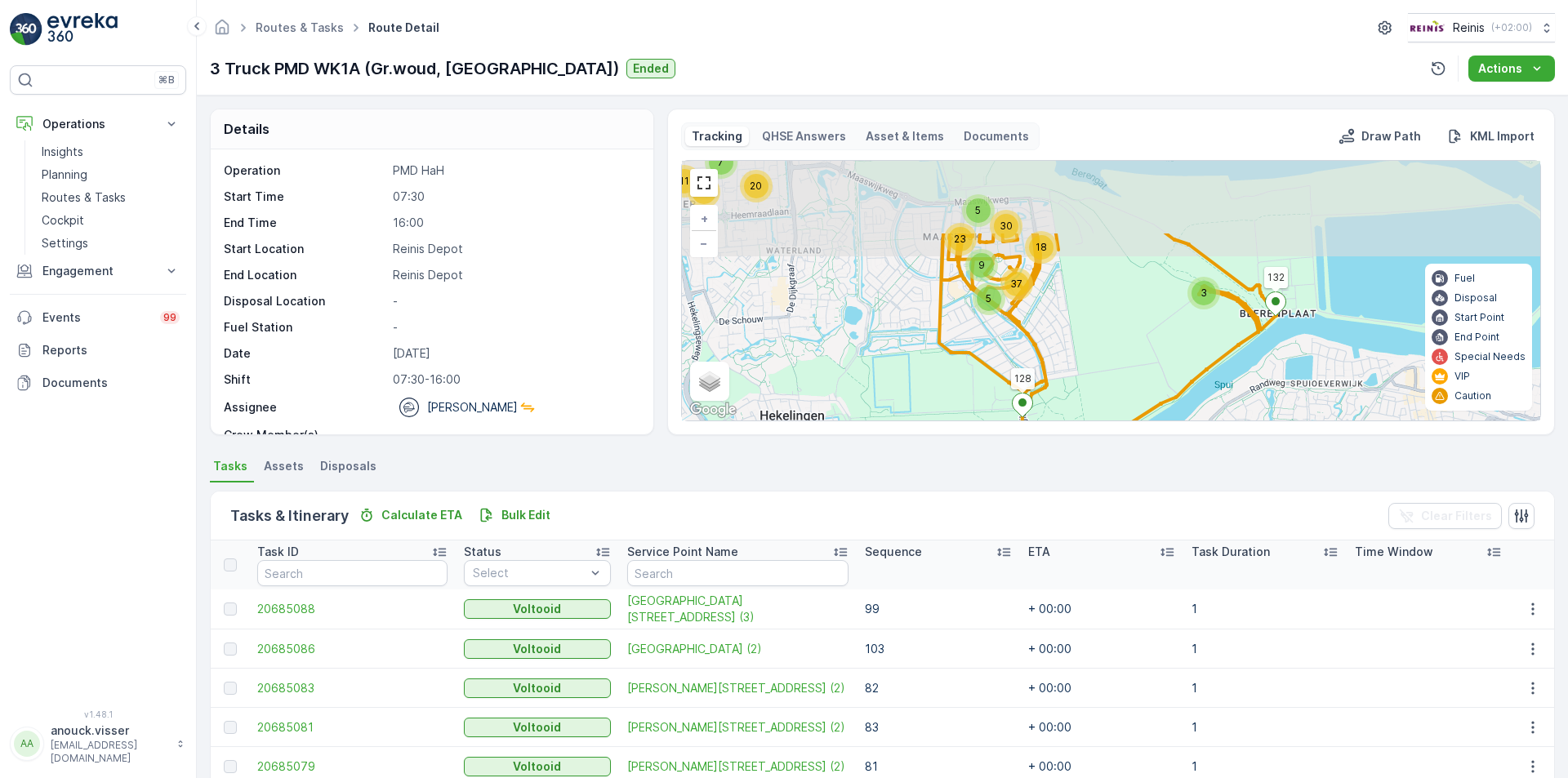
drag, startPoint x: 920, startPoint y: 337, endPoint x: 932, endPoint y: 367, distance: 32.3
click at [932, 367] on div "20 12 7 11 3 9 5 5 23 30 18 37 128 132 146 147 148 72 127 53 81 1 + − Satellite…" at bounding box center [1111, 291] width 858 height 260
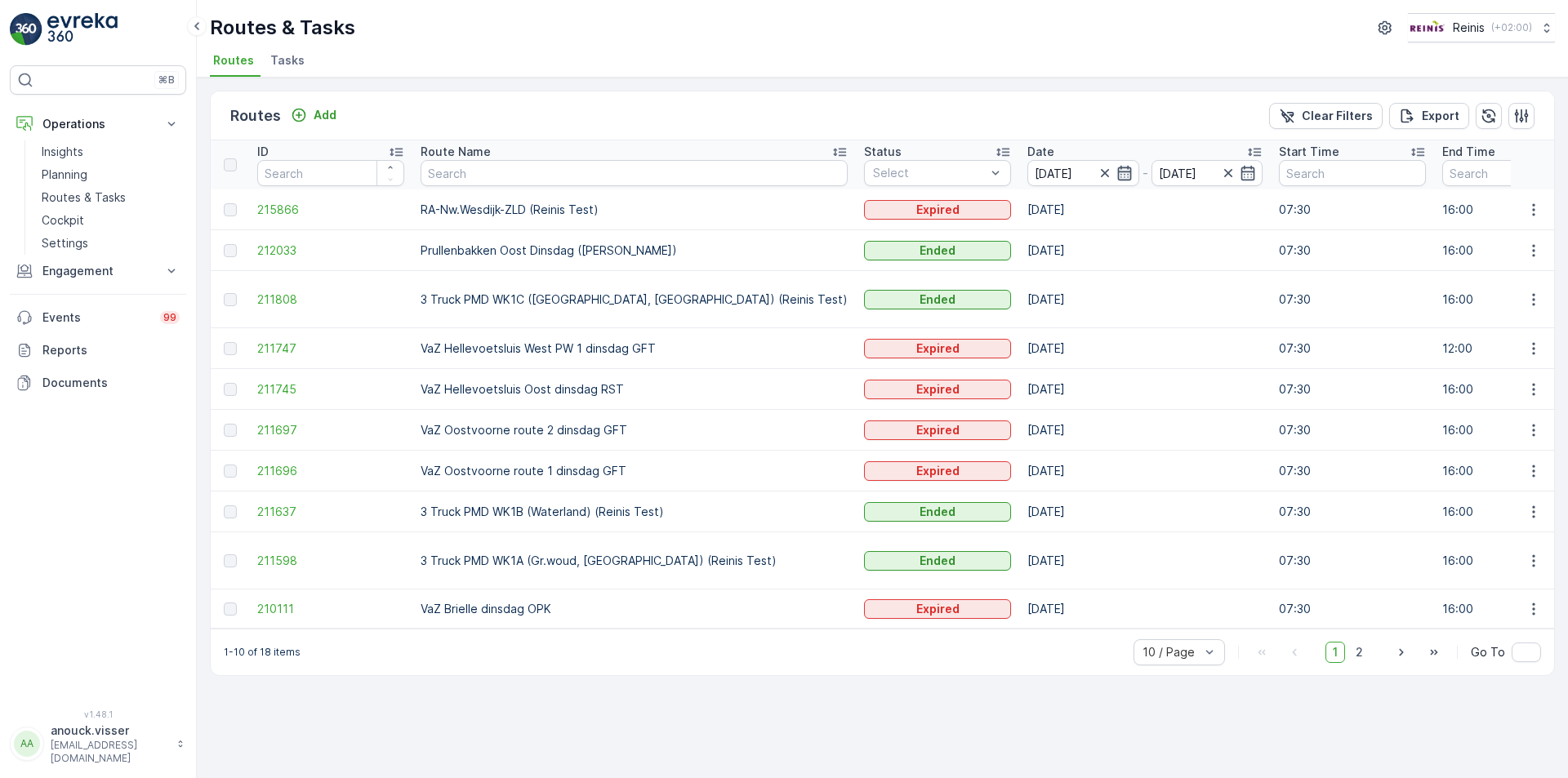
click at [1117, 177] on icon "button" at bounding box center [1123, 173] width 14 height 15
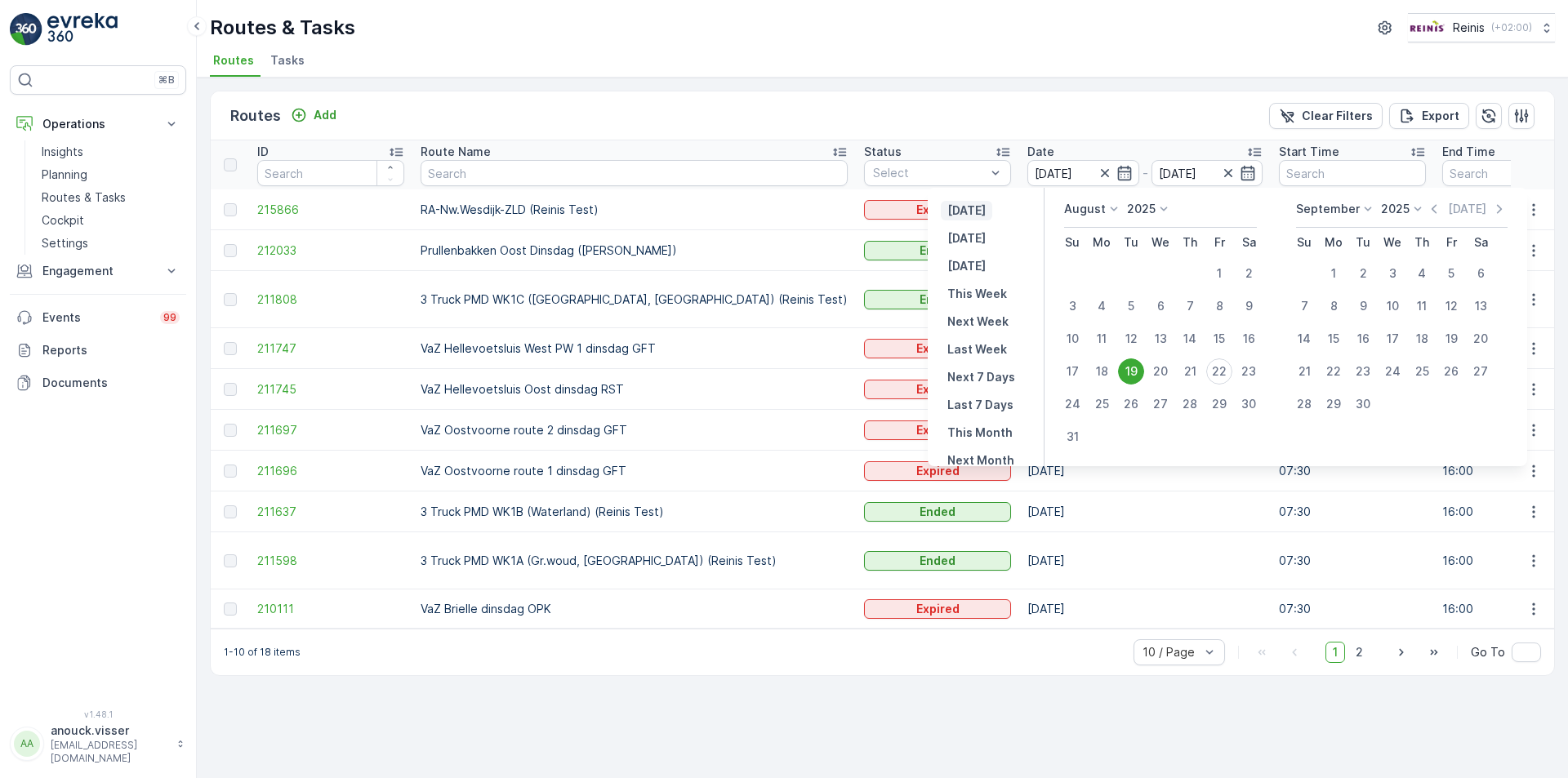
click at [974, 210] on p "[DATE]" at bounding box center [966, 211] width 38 height 16
type input "[DATE]"
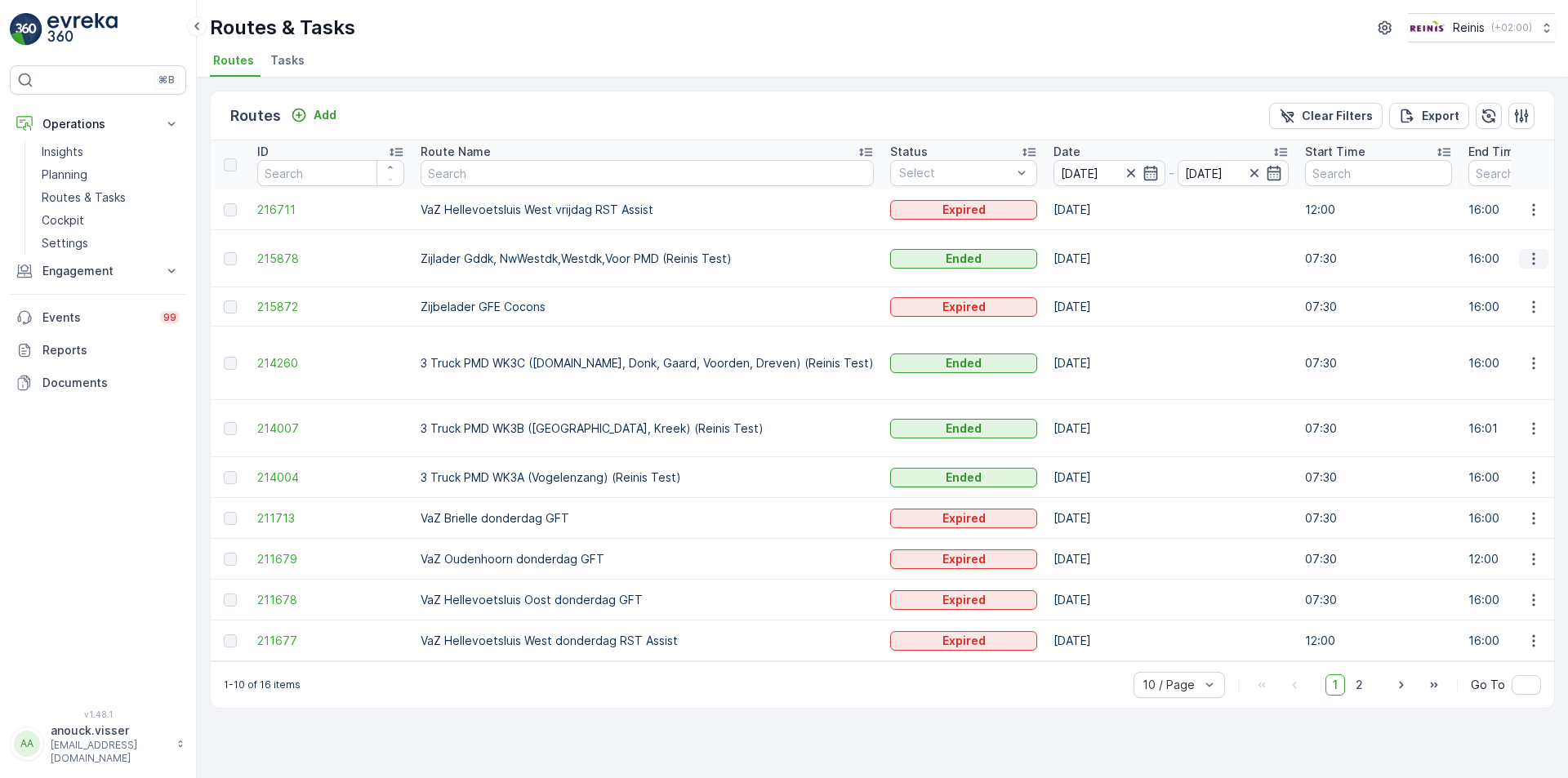
click at [1530, 262] on icon "button" at bounding box center [1534, 259] width 16 height 16
click at [1510, 288] on span "See More Details" at bounding box center [1495, 284] width 95 height 16
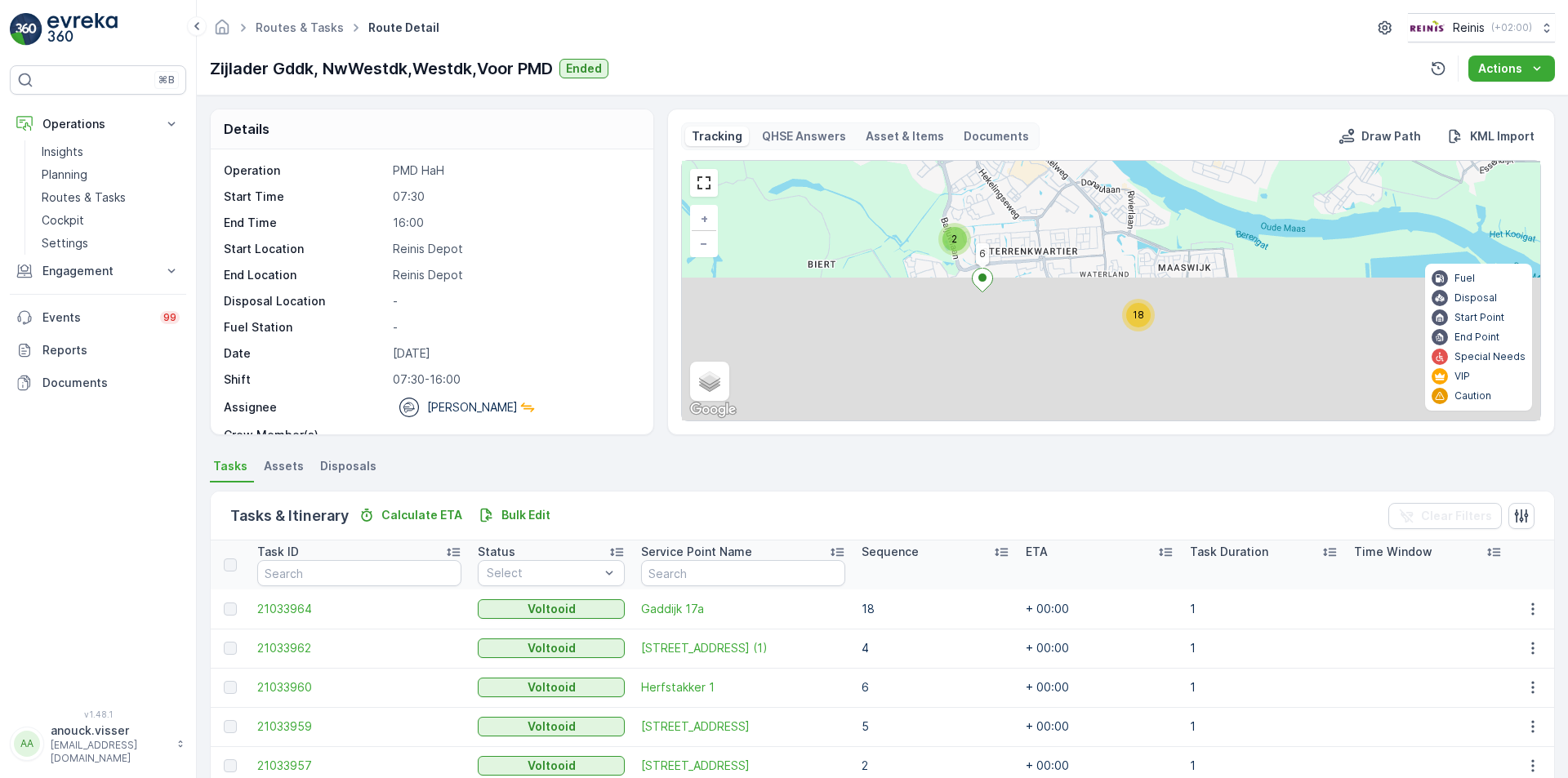
drag, startPoint x: 1260, startPoint y: 343, endPoint x: 1083, endPoint y: 178, distance: 242.0
click at [1083, 178] on div "2 3 18 6 + − Satellite Roadmap Terrain Hybrid Leaflet Keyboard shortcuts Map Da…" at bounding box center [1111, 291] width 858 height 260
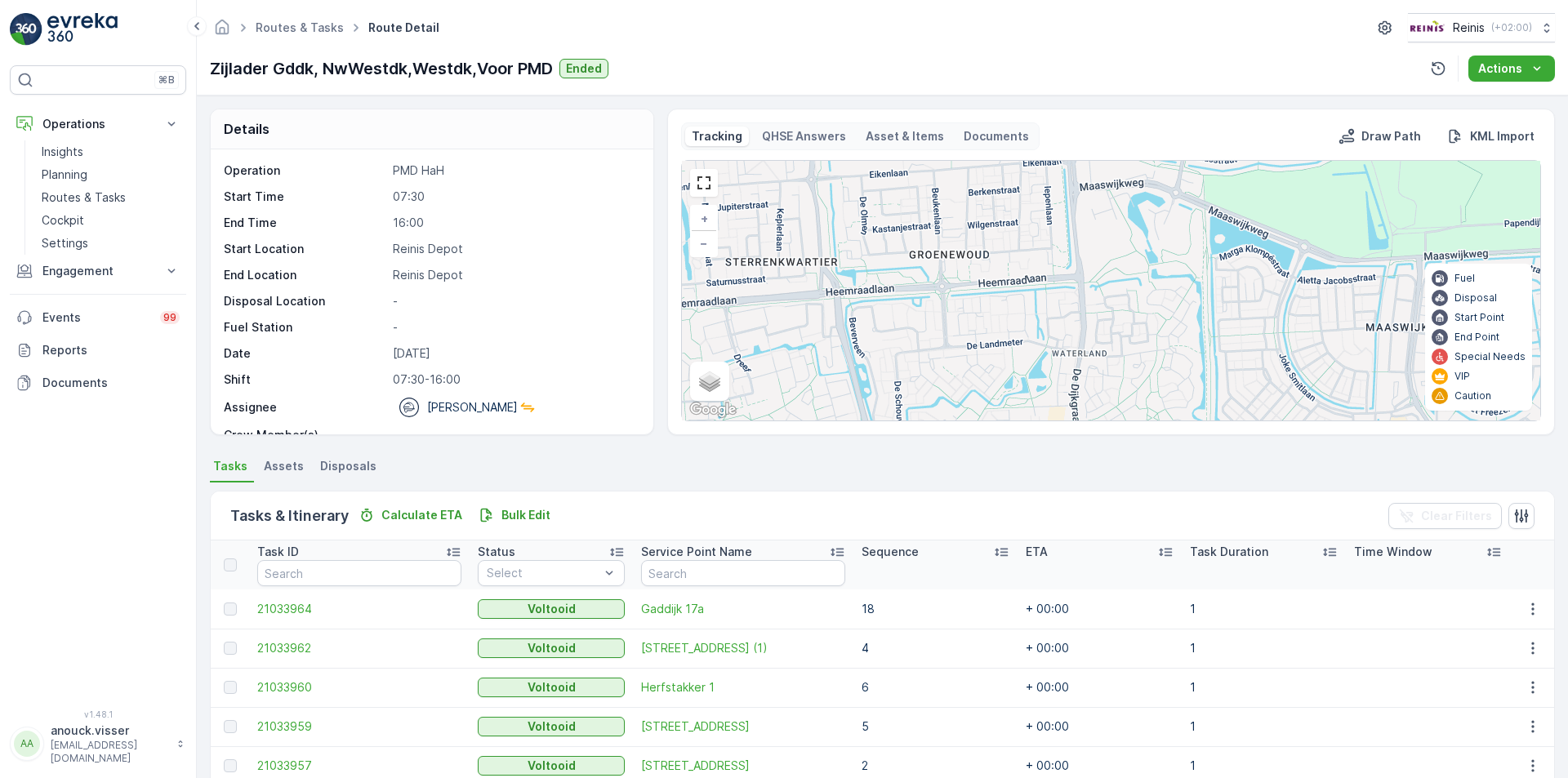
drag, startPoint x: 1101, startPoint y: 257, endPoint x: 1127, endPoint y: 385, distance: 130.6
click at [1127, 385] on div "2 4 14 6 5 4 3 + − Satellite Roadmap Terrain Hybrid Leaflet Keyboard shortcuts …" at bounding box center [1111, 291] width 858 height 260
